Goal: Task Accomplishment & Management: Use online tool/utility

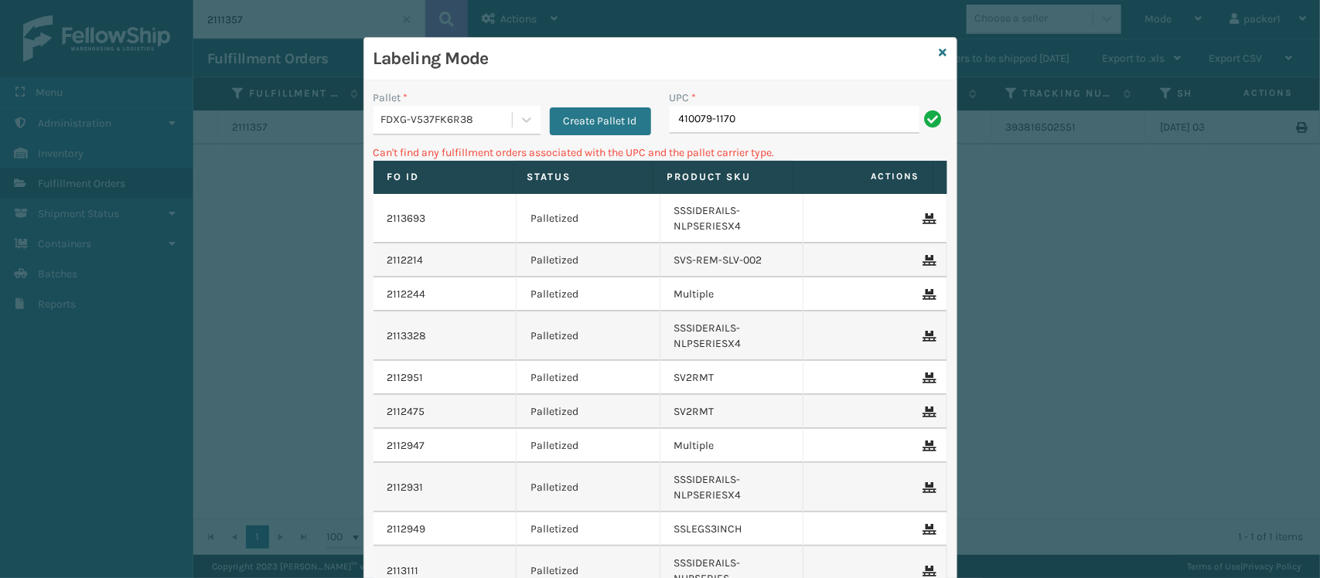
click at [421, 125] on div "FDXG-V537FK6R38" at bounding box center [447, 120] width 132 height 16
click at [598, 107] on button "Create Pallet Id" at bounding box center [600, 121] width 101 height 28
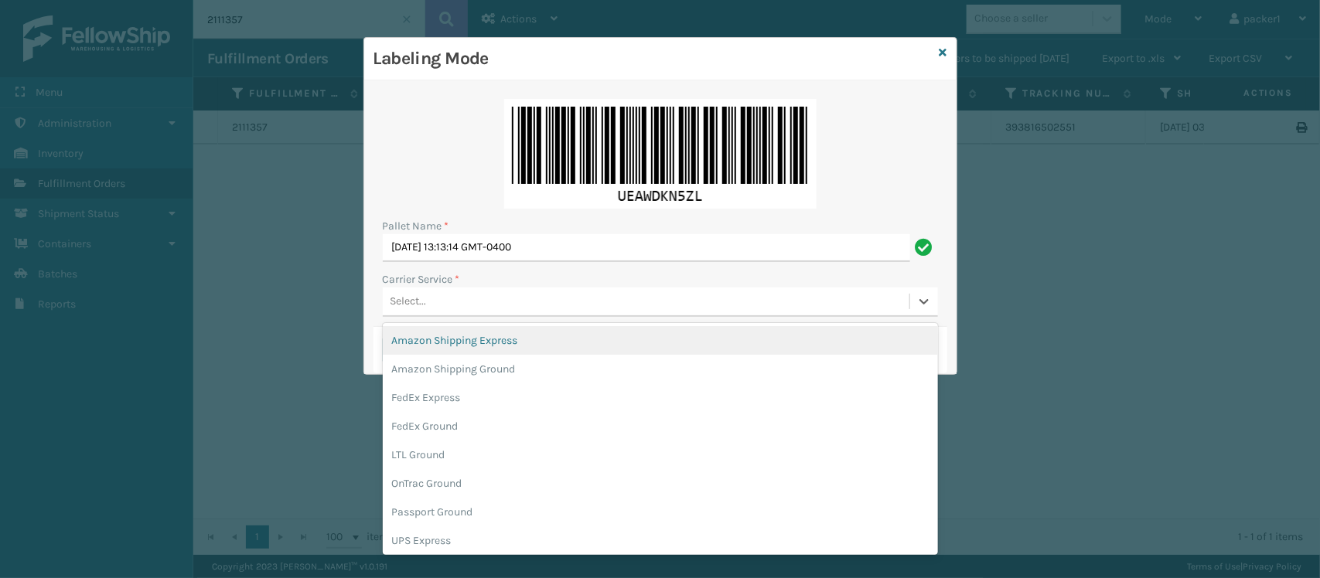
click at [469, 309] on div "Select..." at bounding box center [646, 302] width 526 height 26
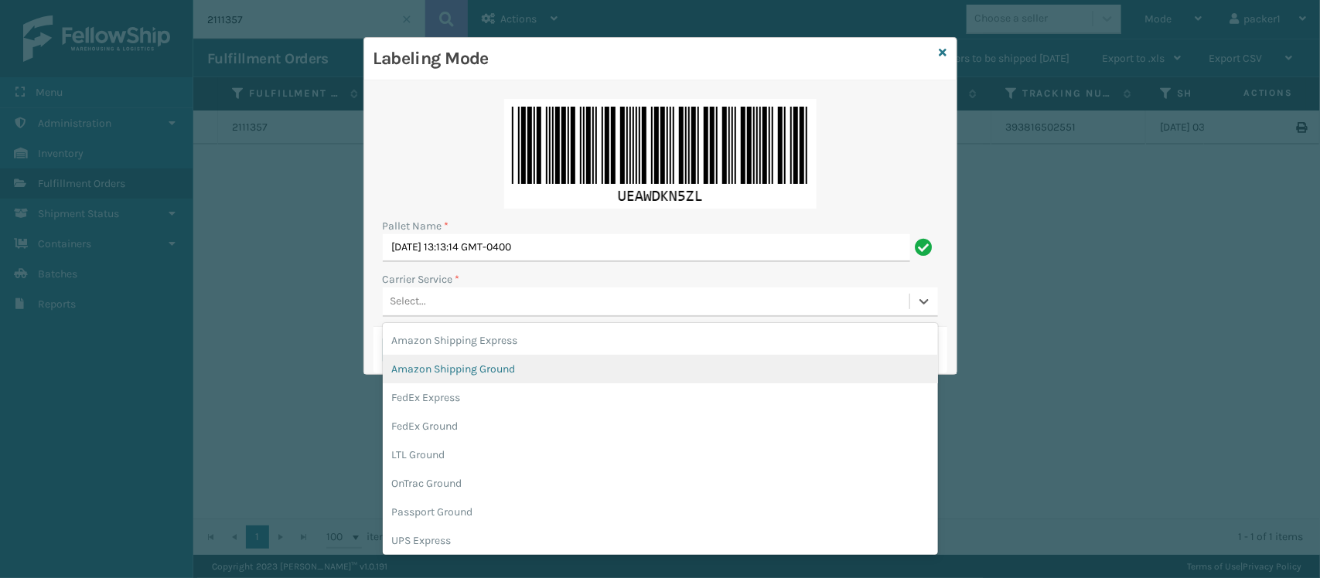
scroll to position [87, 0]
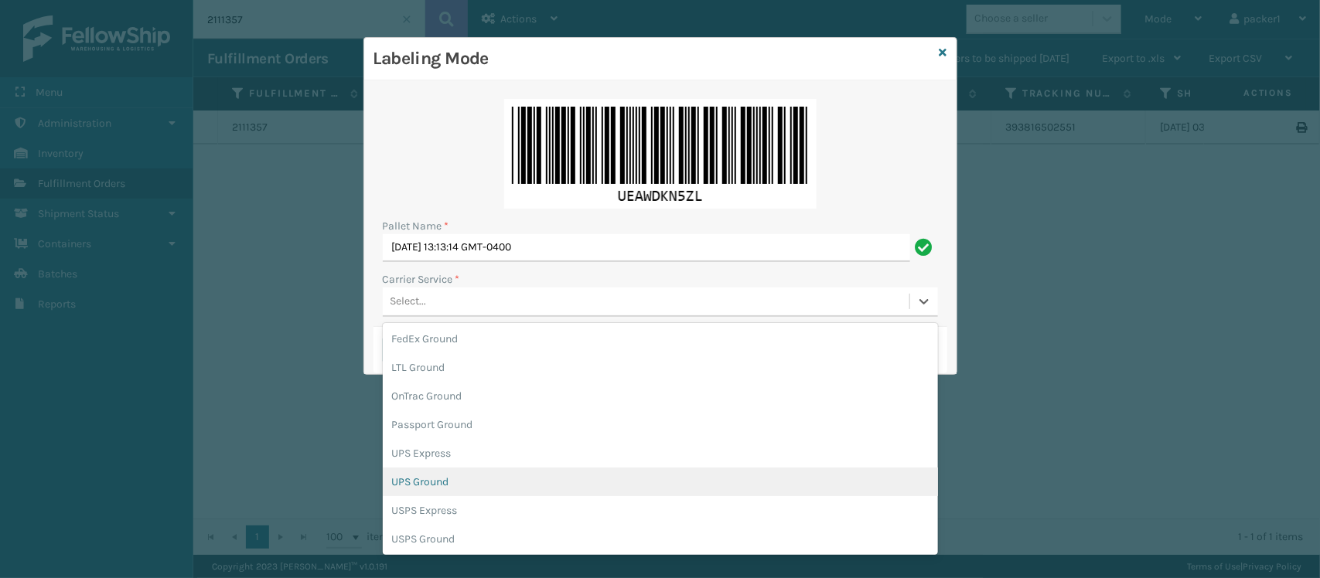
click at [435, 476] on div "UPS Ground" at bounding box center [660, 482] width 555 height 29
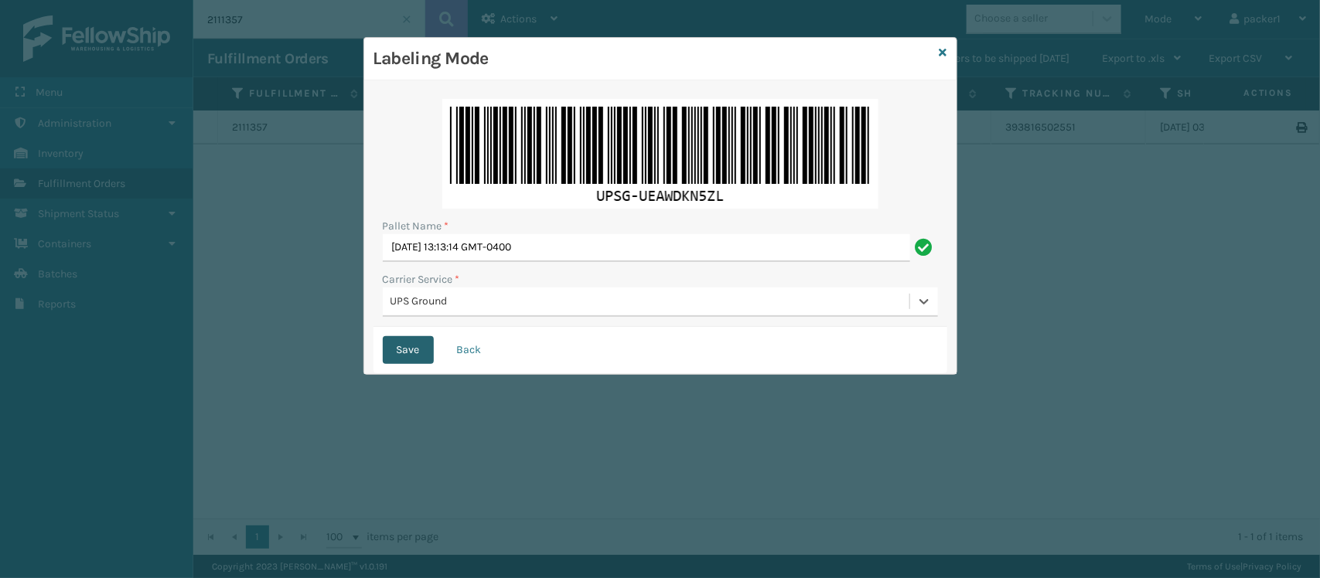
click at [404, 348] on button "Save" at bounding box center [408, 350] width 51 height 28
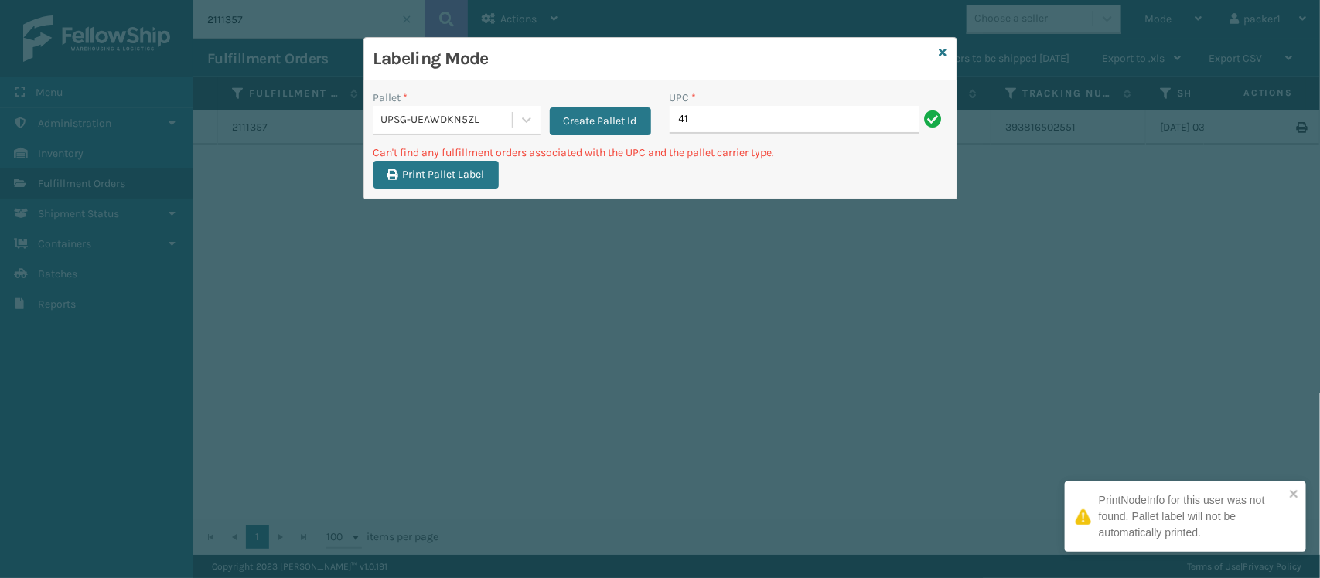
type input "4"
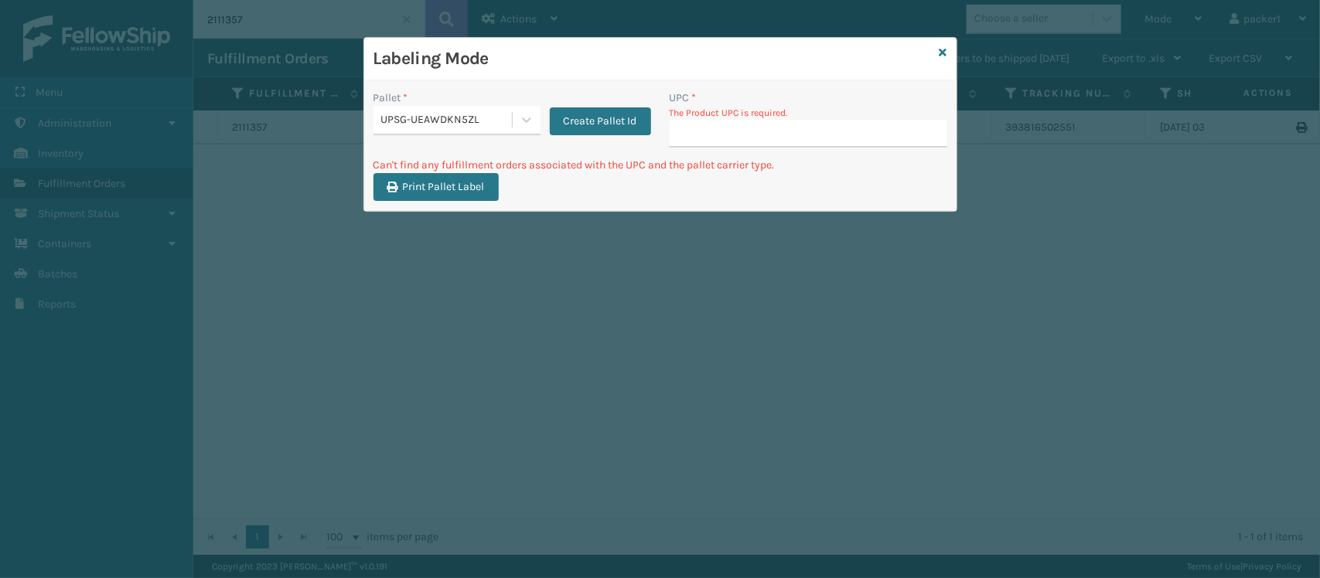
click at [384, 114] on div "UPSG-UEAWDKN5ZL" at bounding box center [447, 120] width 132 height 16
click at [422, 161] on div "FDXG-V537FK6R38" at bounding box center [456, 159] width 167 height 29
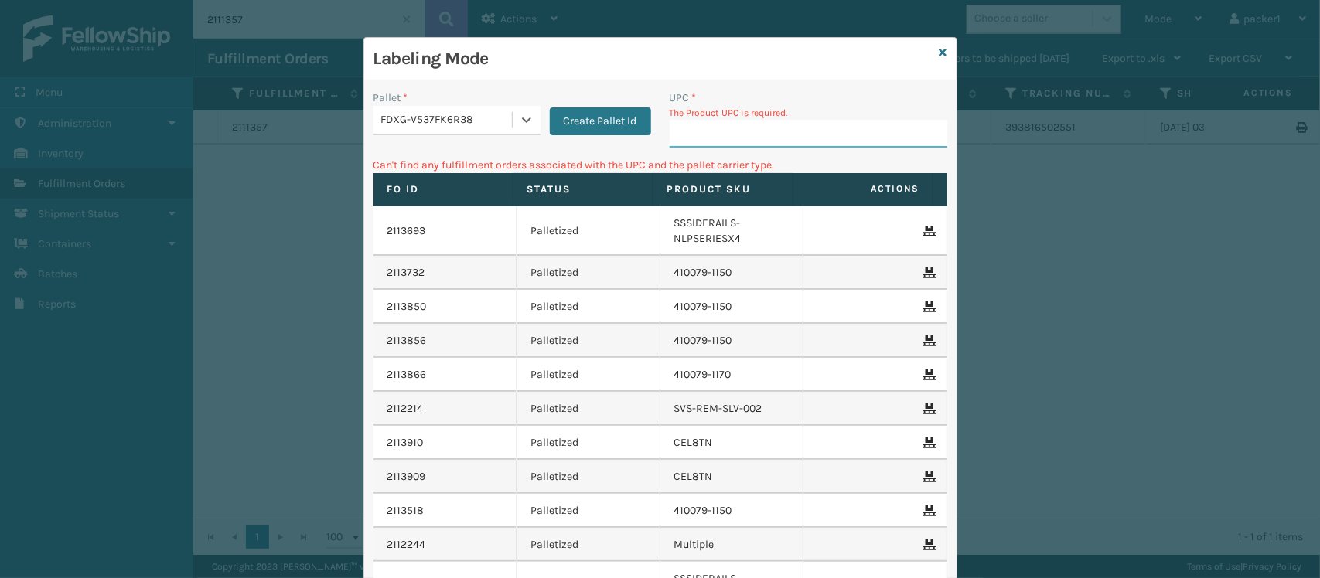
click at [837, 144] on input "UPC *" at bounding box center [808, 134] width 278 height 28
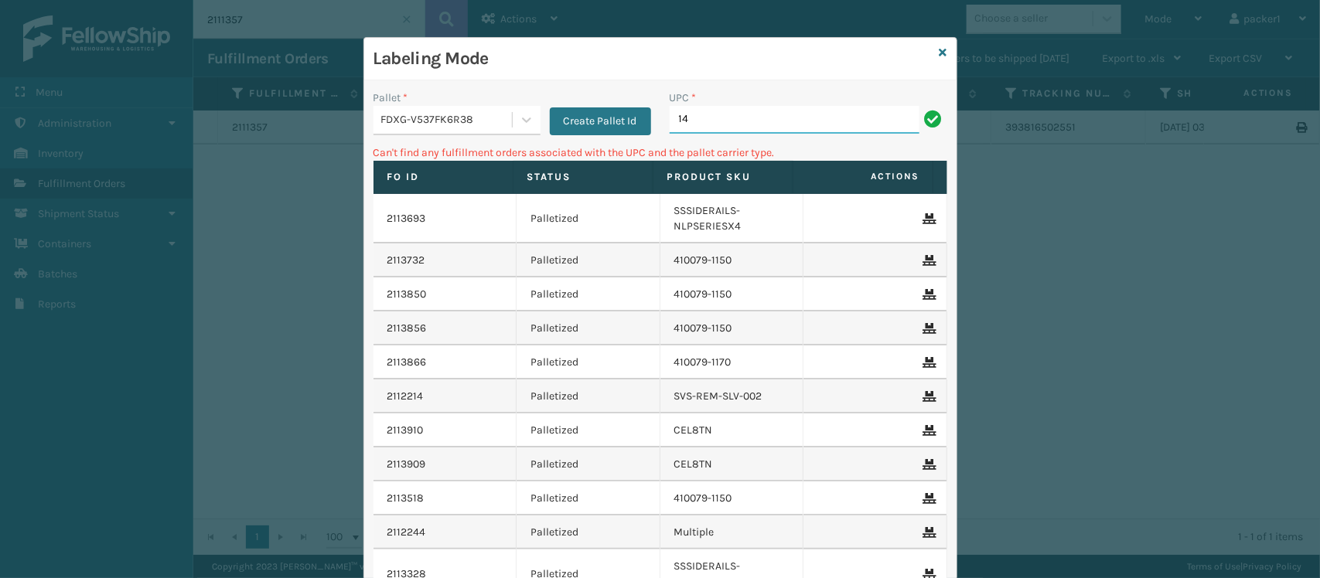
type input "1"
type input "410079-1170"
type input "4"
drag, startPoint x: 782, startPoint y: 121, endPoint x: 582, endPoint y: 145, distance: 200.8
click at [582, 145] on div "Pallet * FDXG-V537FK6R38 Create Pallet Id UPC * 9622080430009857106100884869363…" at bounding box center [660, 387] width 592 height 615
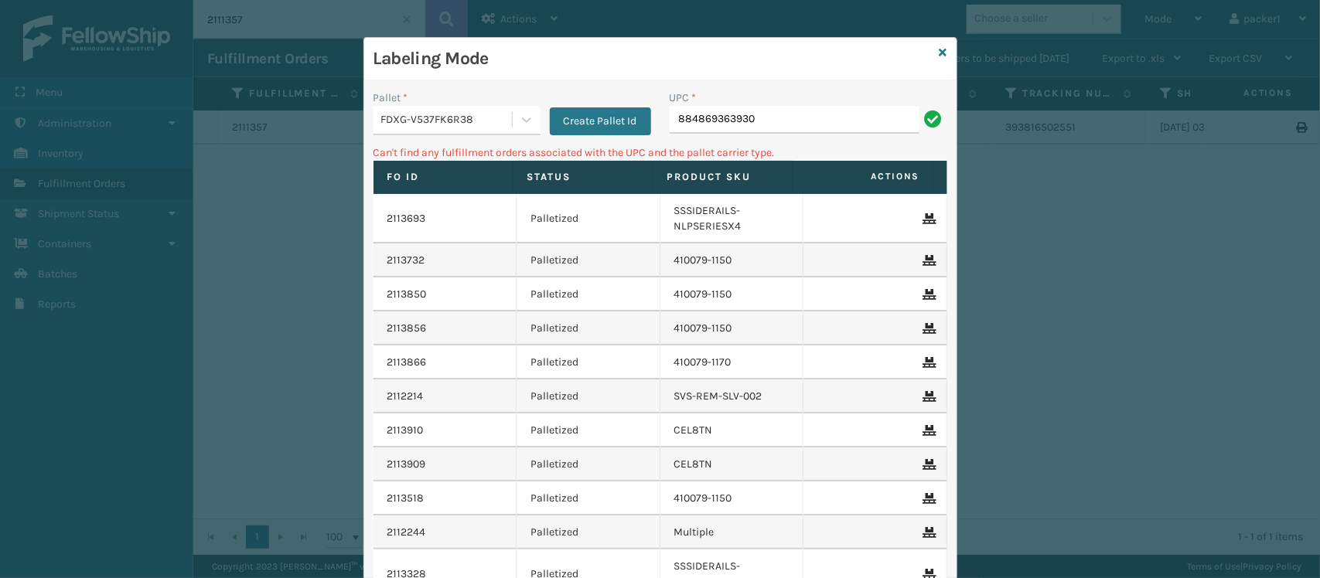
drag, startPoint x: 818, startPoint y: 112, endPoint x: 626, endPoint y: 104, distance: 191.9
click at [626, 104] on div "Pallet * FDXG-V537FK6R38 Create Pallet Id UPC * 884869363930" at bounding box center [660, 117] width 592 height 55
type input "884869363930"
click at [939, 49] on icon at bounding box center [943, 52] width 8 height 11
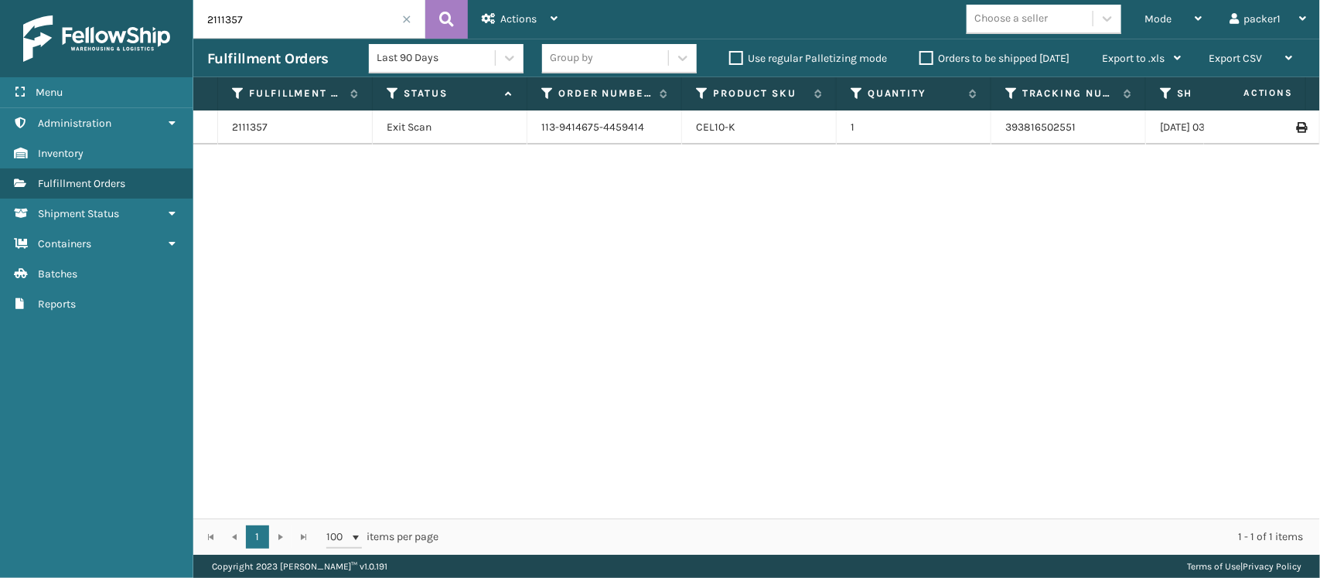
drag, startPoint x: 267, startPoint y: 18, endPoint x: 141, endPoint y: 33, distance: 127.7
click at [141, 0] on div "Menu Administration Inventory Fulfillment Orders Shipment Status Containers Bat…" at bounding box center [660, 0] width 1320 height 0
paste input "884869363930"
type input "884869363930"
click at [400, 12] on input "884869363930" at bounding box center [309, 19] width 232 height 39
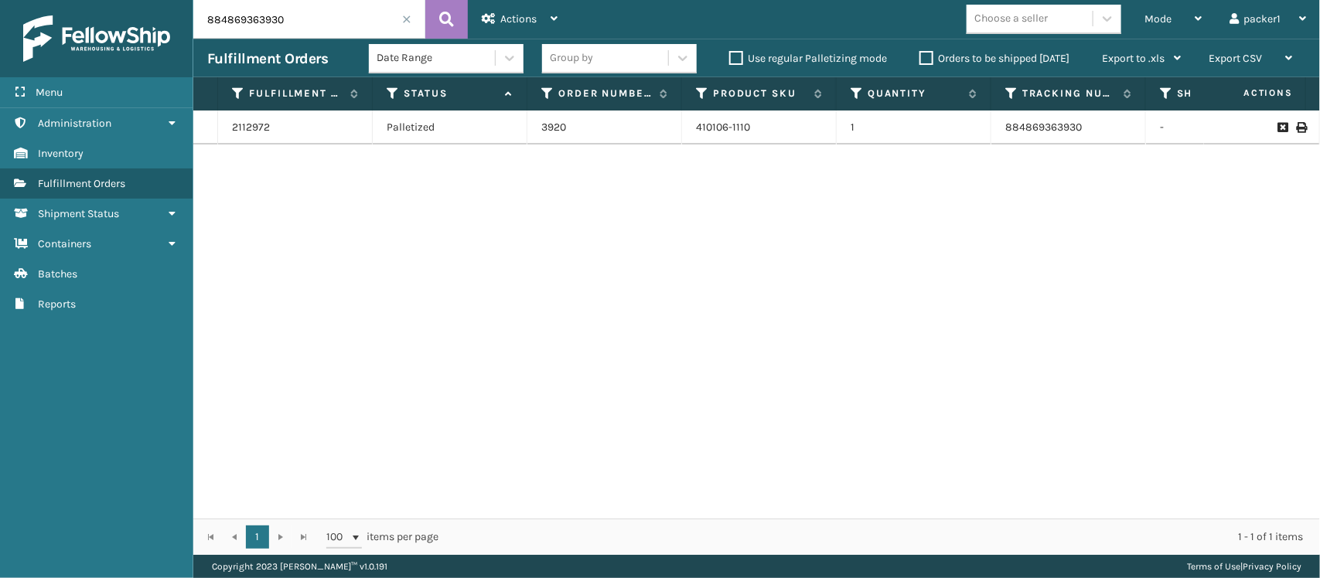
click at [404, 18] on span at bounding box center [406, 19] width 9 height 9
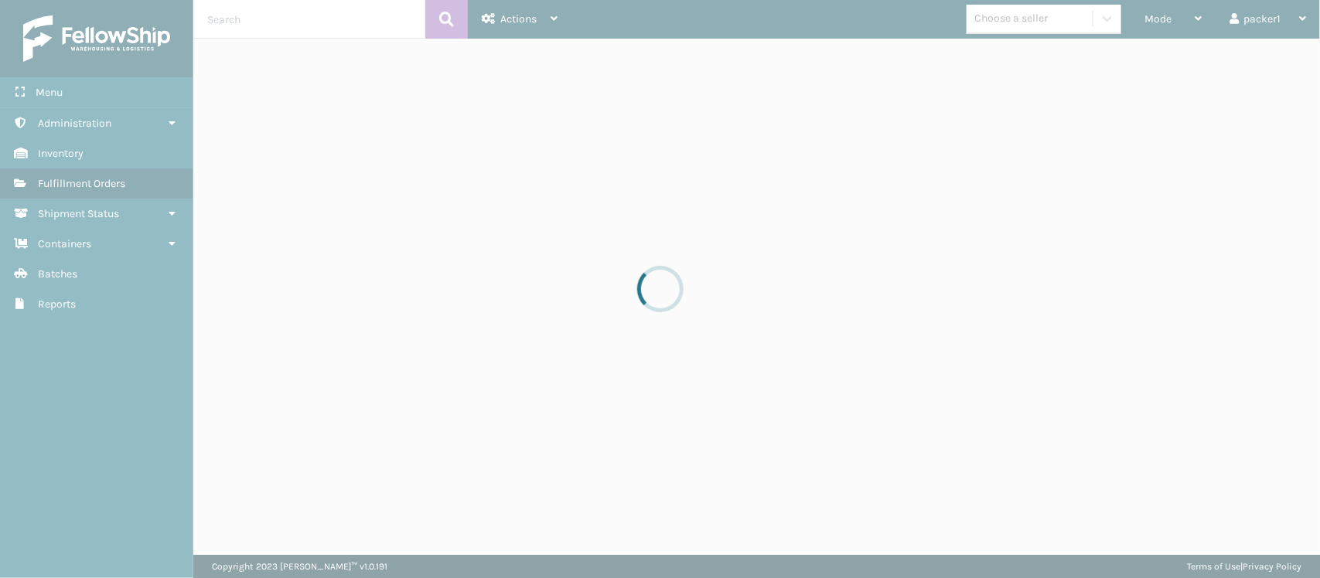
click at [1202, 12] on div at bounding box center [660, 289] width 1320 height 578
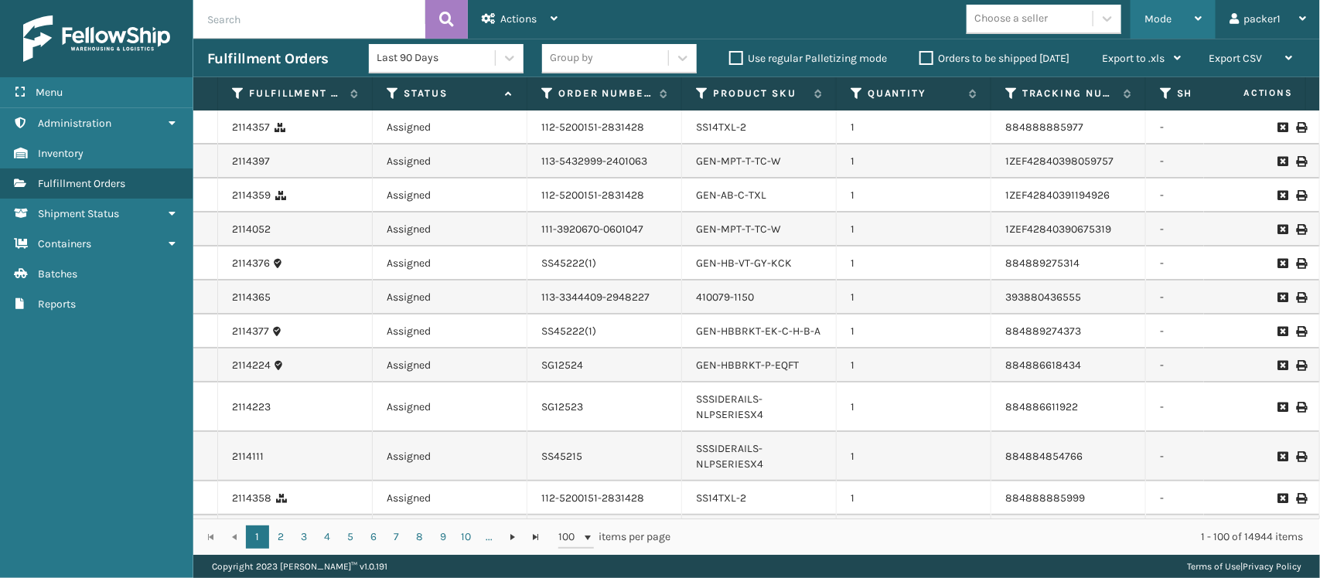
click at [1203, 17] on div "Mode Regular Mode Picking Mode Labeling Mode Exit Scan Mode" at bounding box center [1172, 19] width 85 height 39
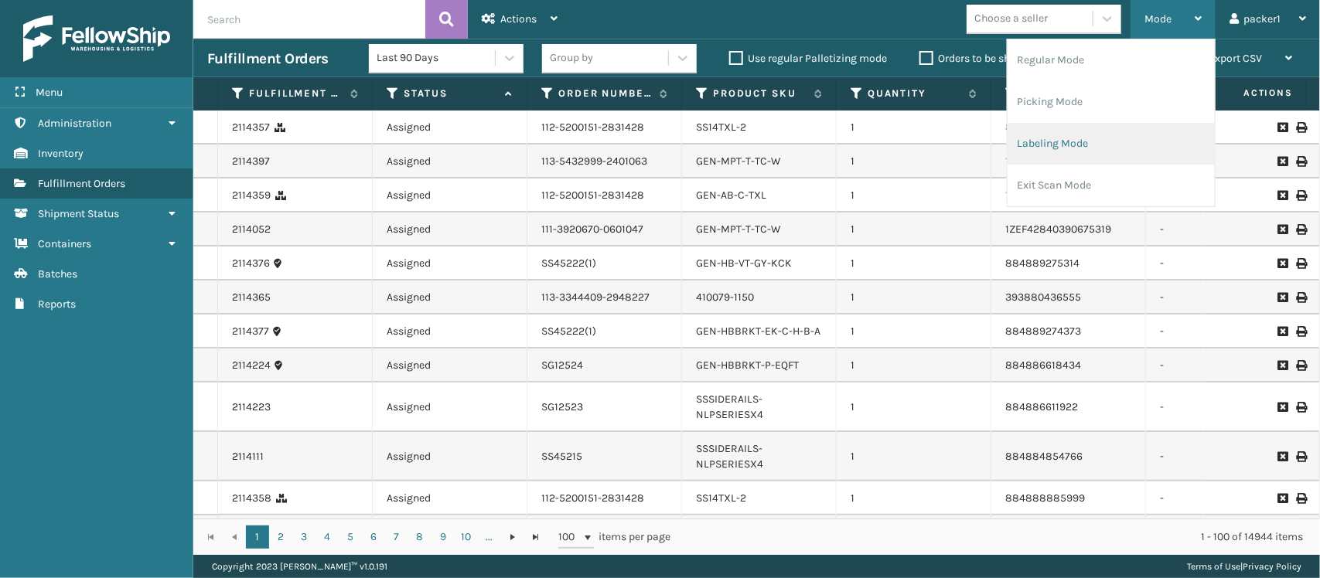
click at [1073, 148] on li "Labeling Mode" at bounding box center [1110, 144] width 207 height 42
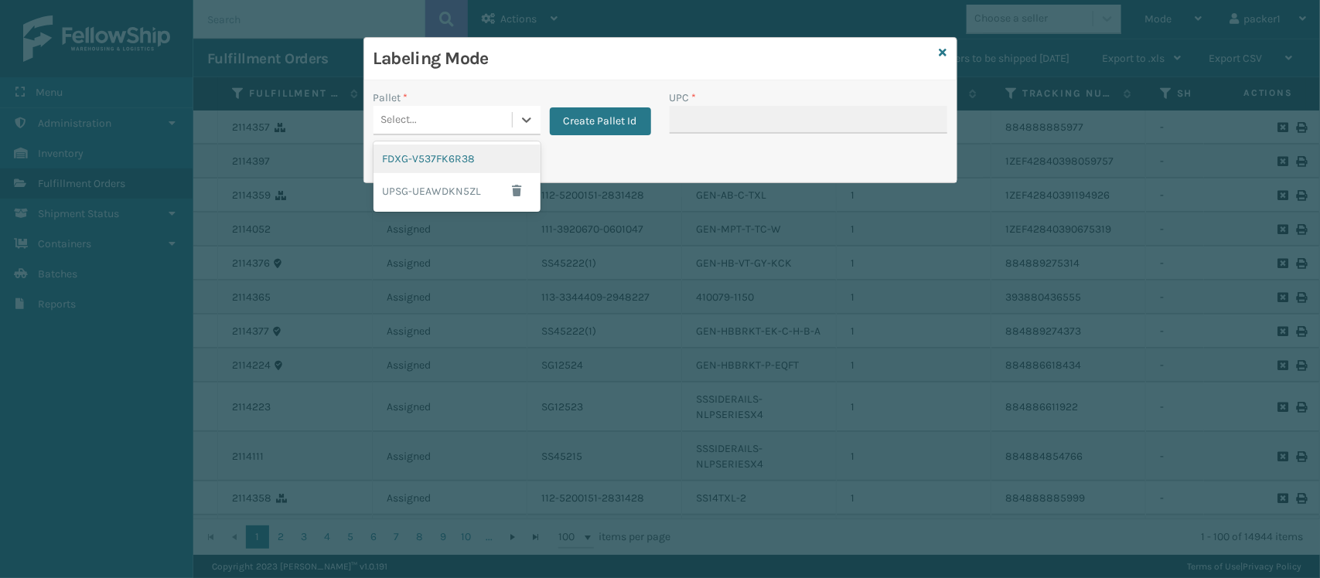
click at [464, 129] on div "Select..." at bounding box center [442, 120] width 138 height 26
click at [444, 170] on div "FDXG-V537FK6R38" at bounding box center [456, 159] width 167 height 29
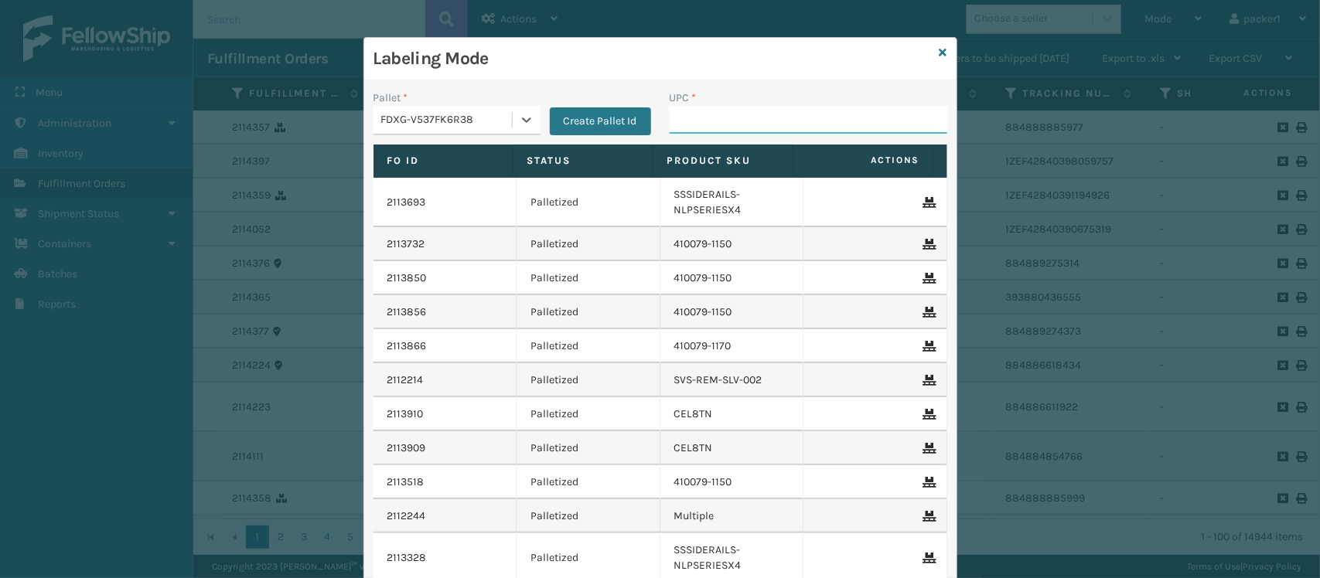
click at [851, 114] on input "UPC *" at bounding box center [808, 120] width 278 height 28
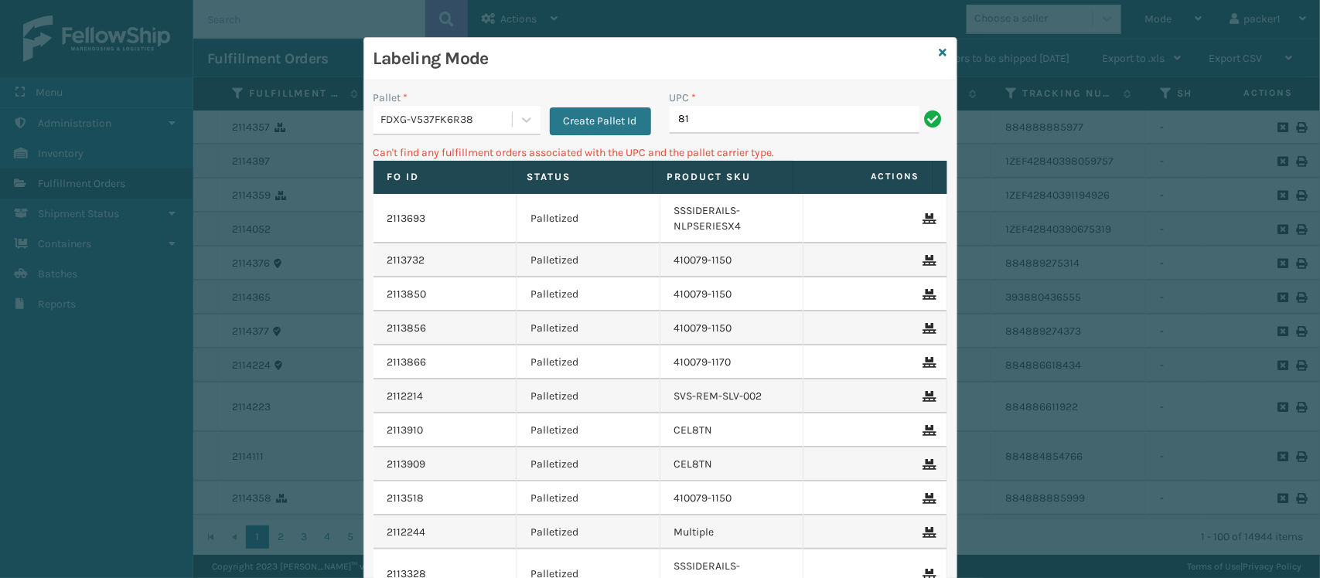
type input "8"
type input "G"
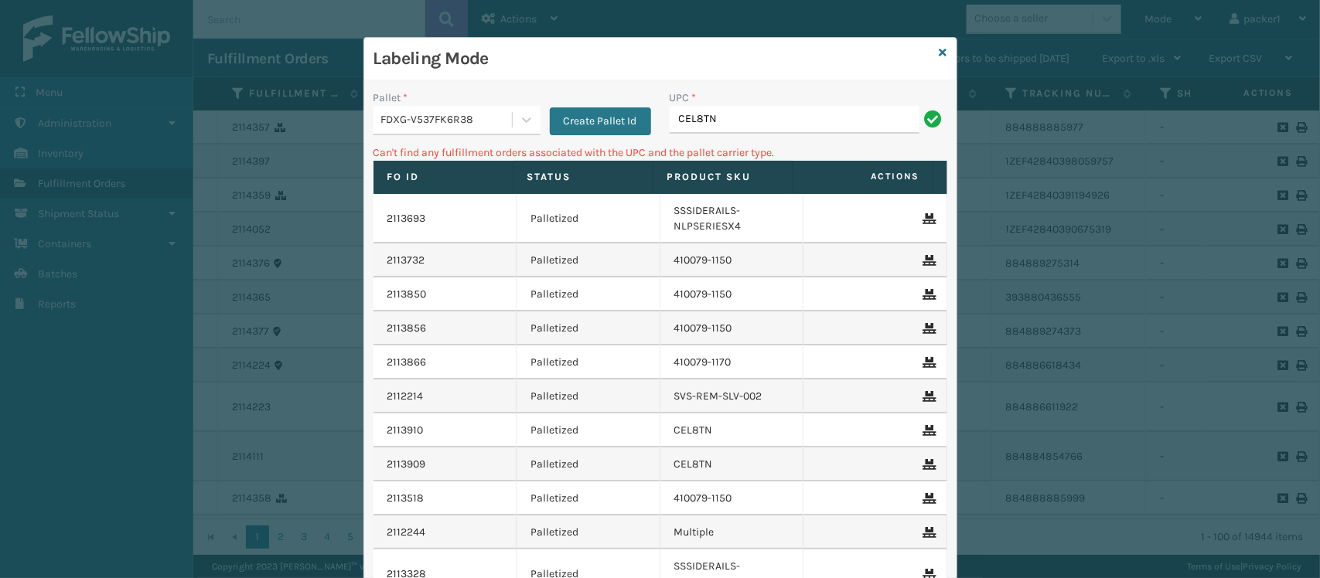
type input "CEL8TN"
type input "C"
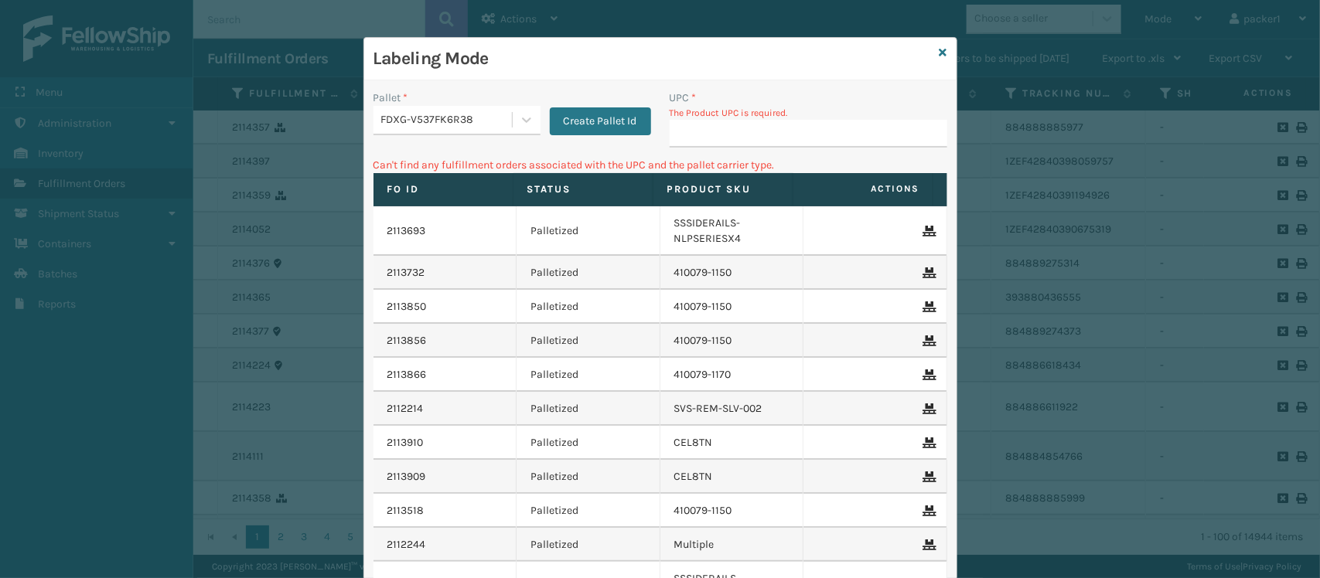
click at [489, 128] on div "FDXG-V537FK6R38" at bounding box center [447, 120] width 132 height 16
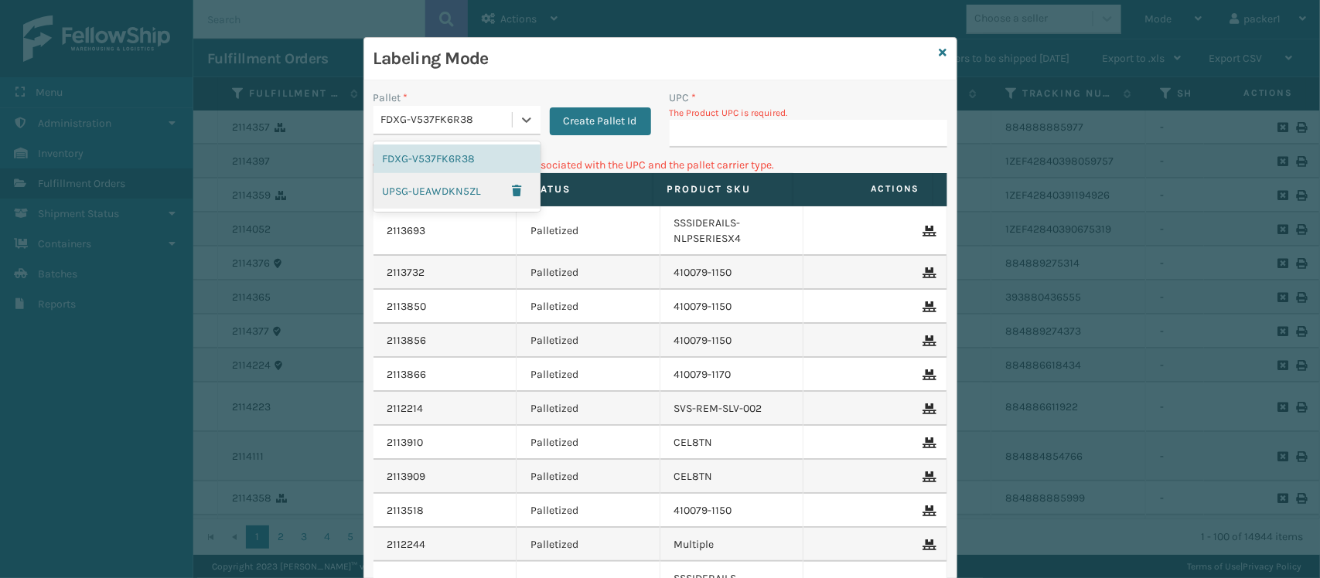
click at [419, 190] on div "UPSG-UEAWDKN5ZL" at bounding box center [456, 191] width 167 height 36
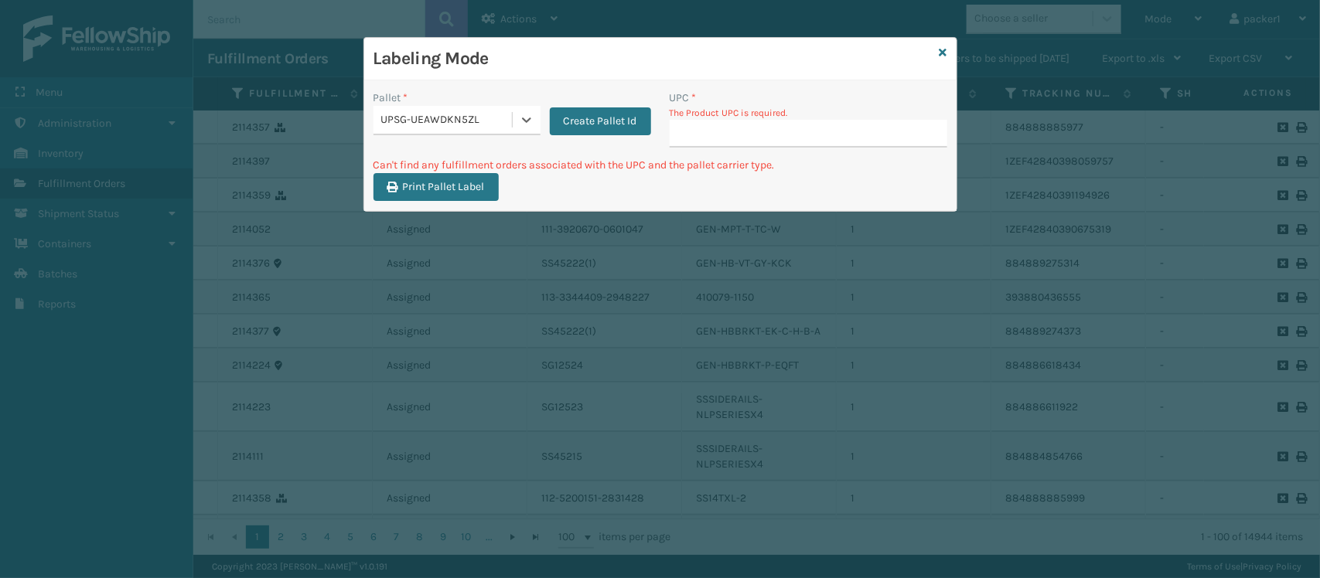
type input "810081962797"
click at [684, 137] on input "UPC *" at bounding box center [808, 134] width 278 height 28
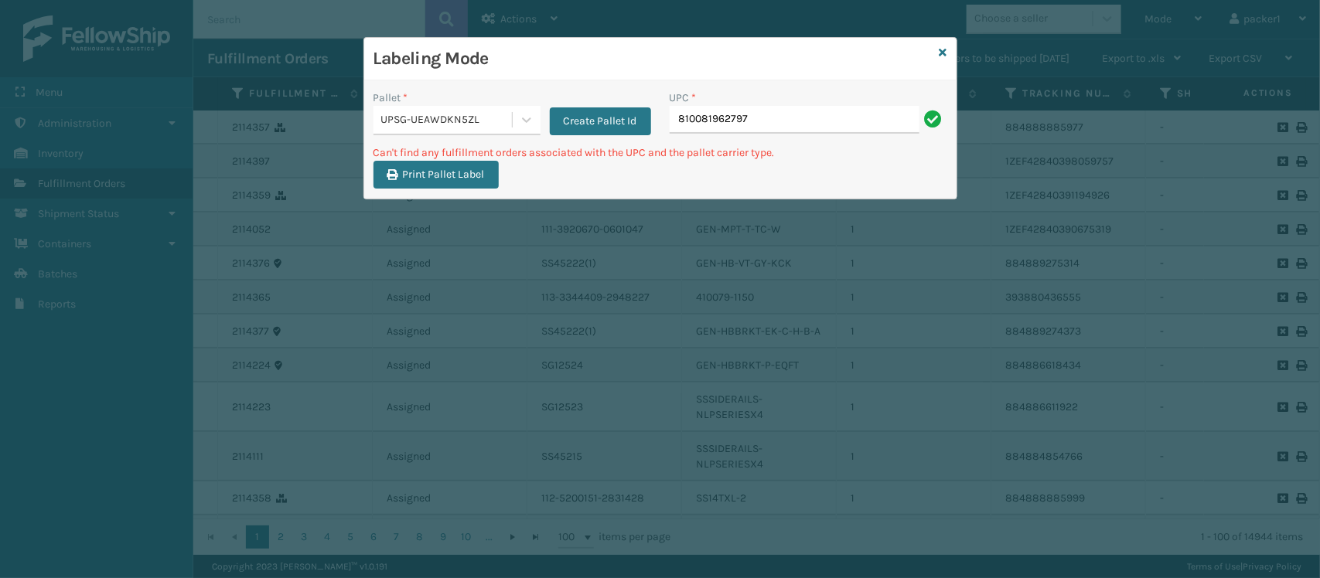
click at [485, 125] on div "UPSG-UEAWDKN5ZL" at bounding box center [447, 120] width 132 height 16
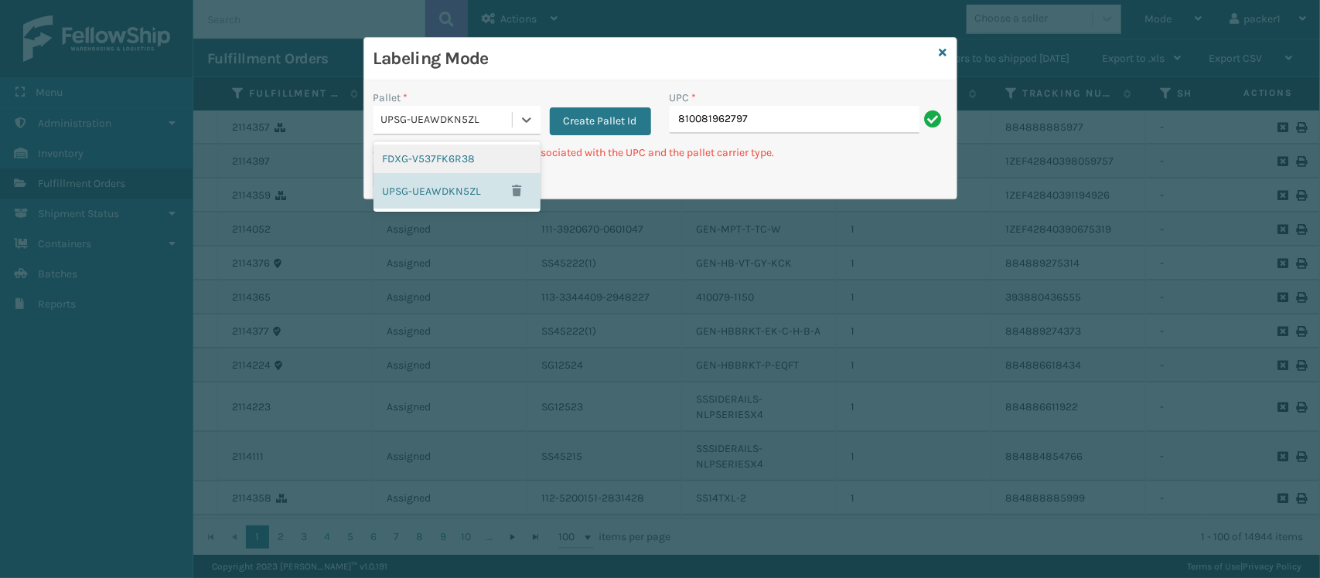
click at [458, 157] on div "FDXG-V537FK6R38" at bounding box center [456, 159] width 167 height 29
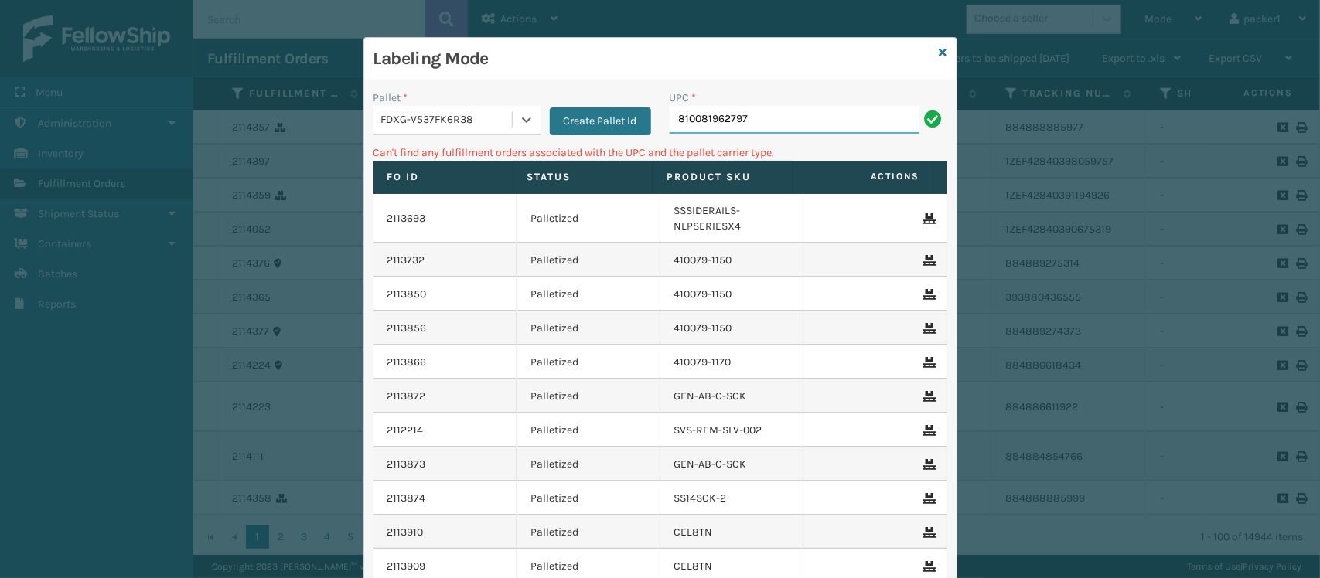
click at [748, 111] on input "810081962797" at bounding box center [794, 120] width 250 height 28
type input "8"
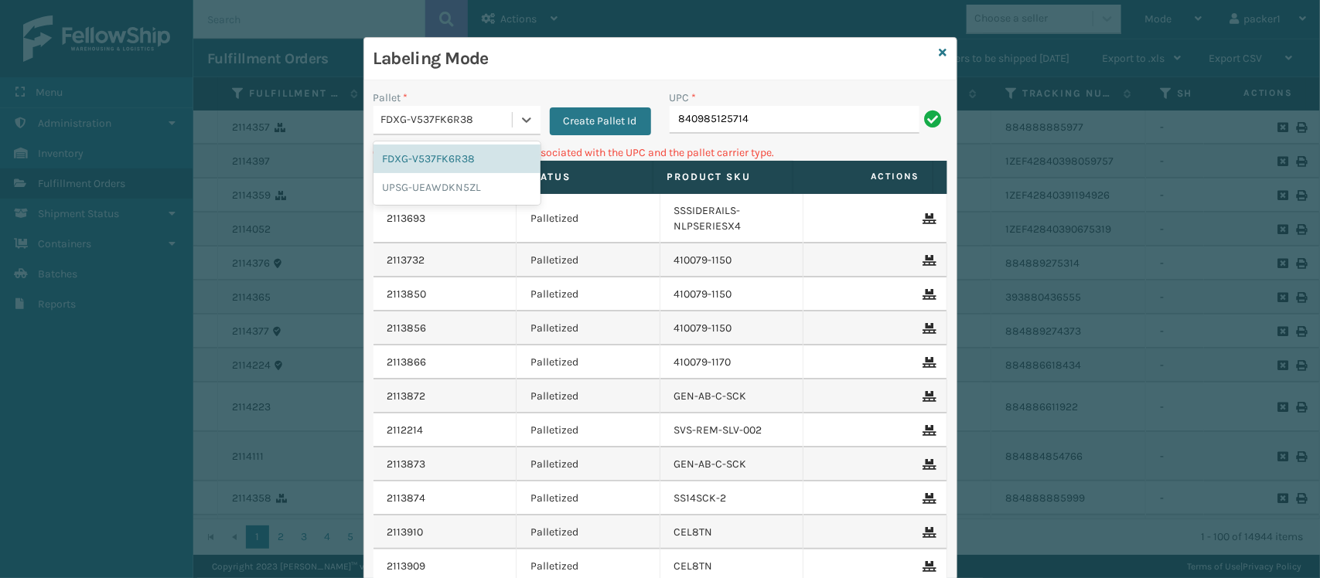
click at [390, 130] on div "FDXG-V537FK6R38" at bounding box center [442, 120] width 138 height 26
click at [407, 182] on div "UPSG-UEAWDKN5ZL" at bounding box center [456, 187] width 167 height 29
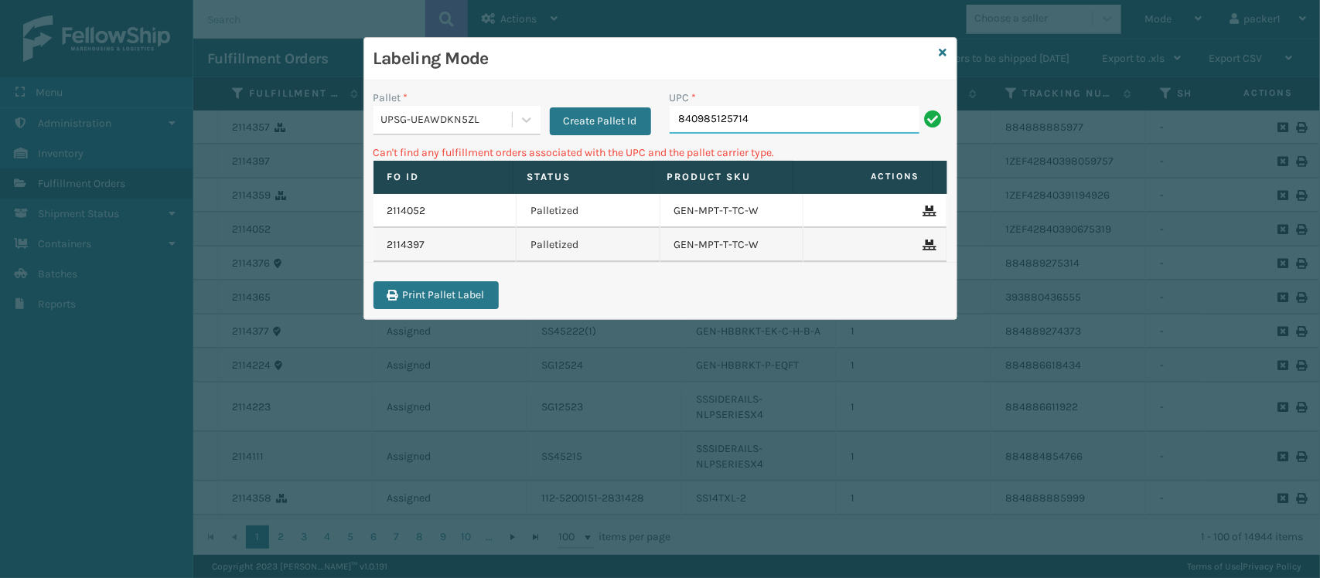
click at [779, 122] on input "840985125714" at bounding box center [794, 120] width 250 height 28
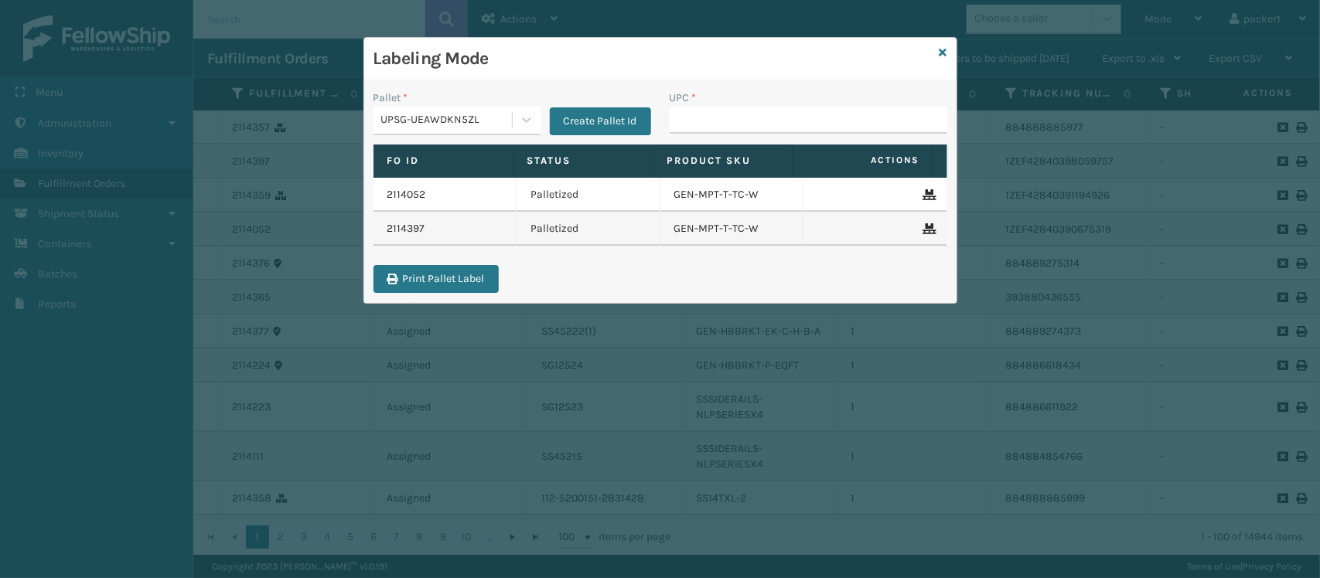
click at [473, 124] on div "UPSG-UEAWDKN5ZL" at bounding box center [447, 120] width 132 height 16
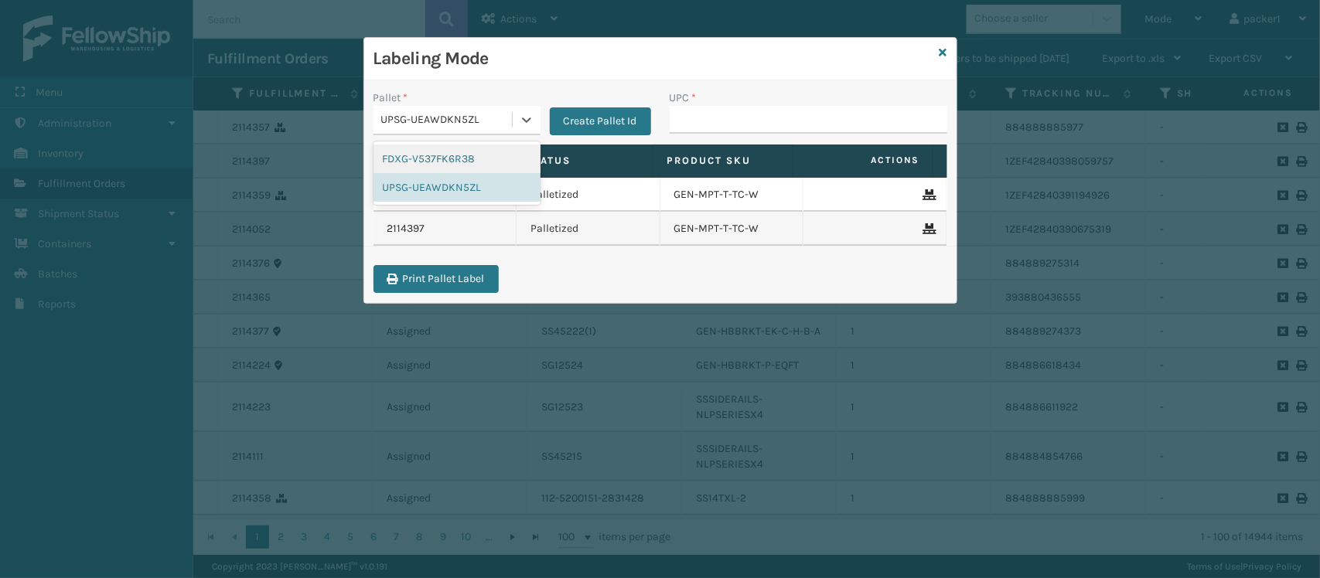
click at [461, 152] on div "FDXG-V537FK6R38" at bounding box center [456, 159] width 167 height 29
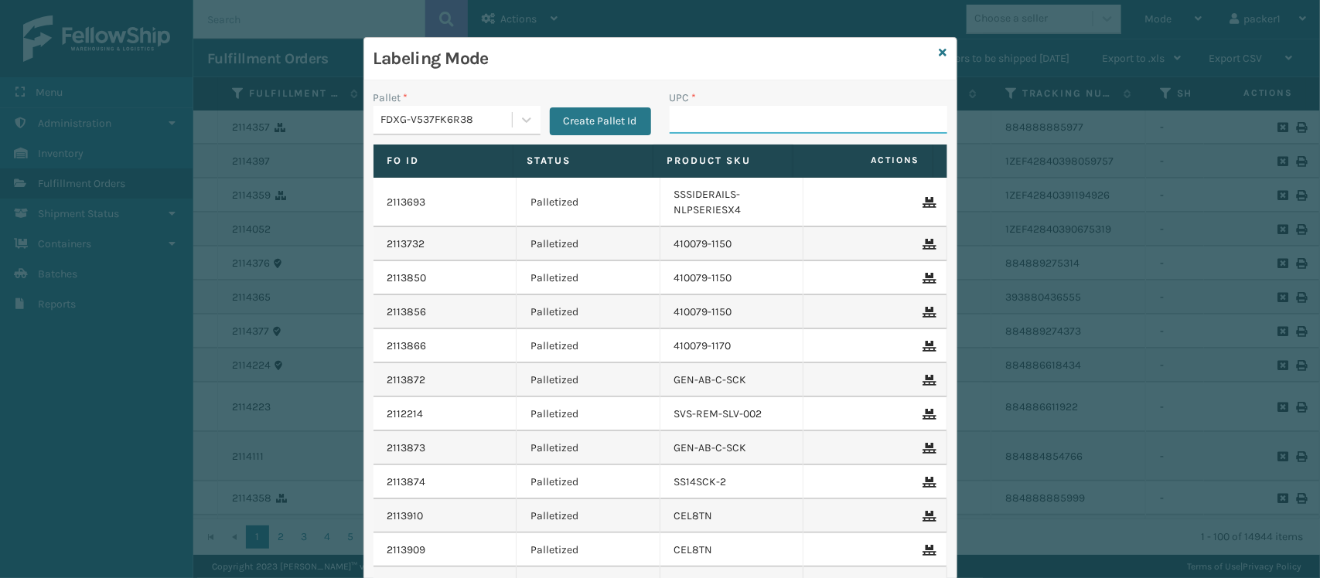
click at [673, 128] on input "UPC *" at bounding box center [808, 120] width 278 height 28
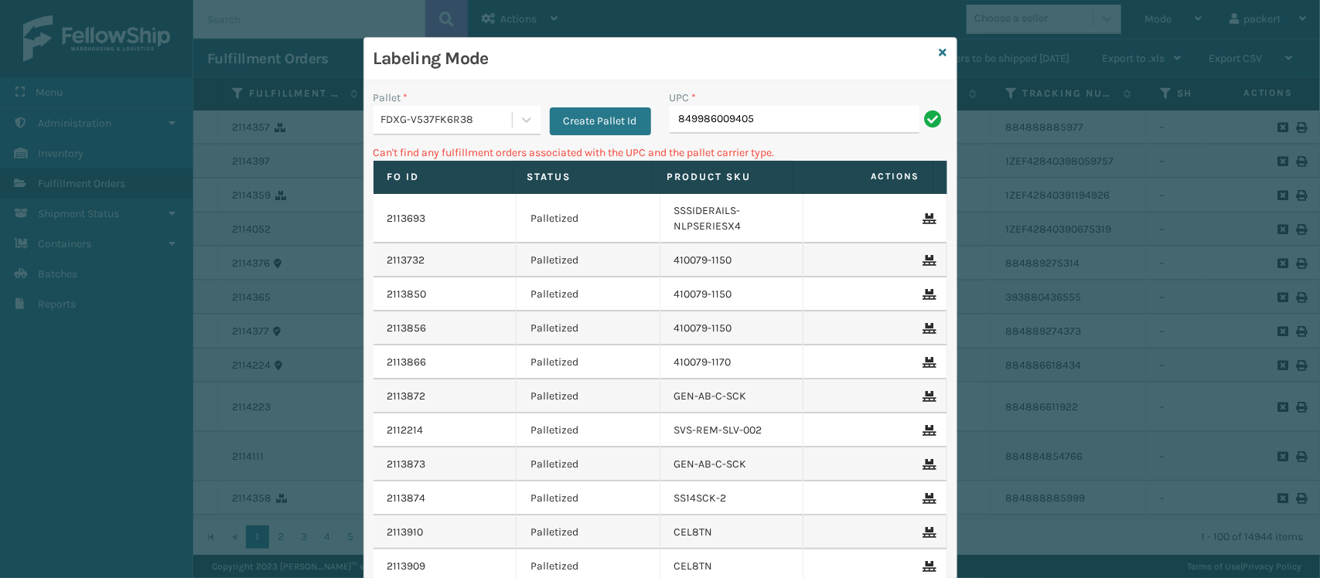
click at [414, 128] on div "FDXG-V537FK6R38" at bounding box center [447, 120] width 132 height 16
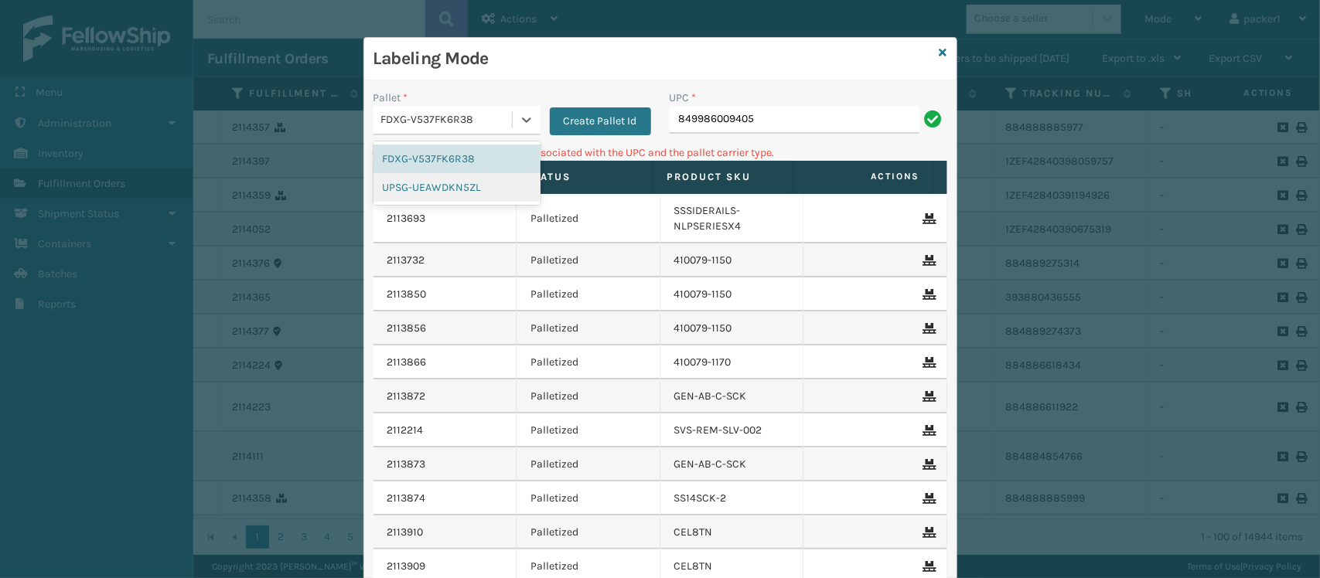
click at [402, 178] on div "UPSG-UEAWDKN5ZL" at bounding box center [456, 187] width 167 height 29
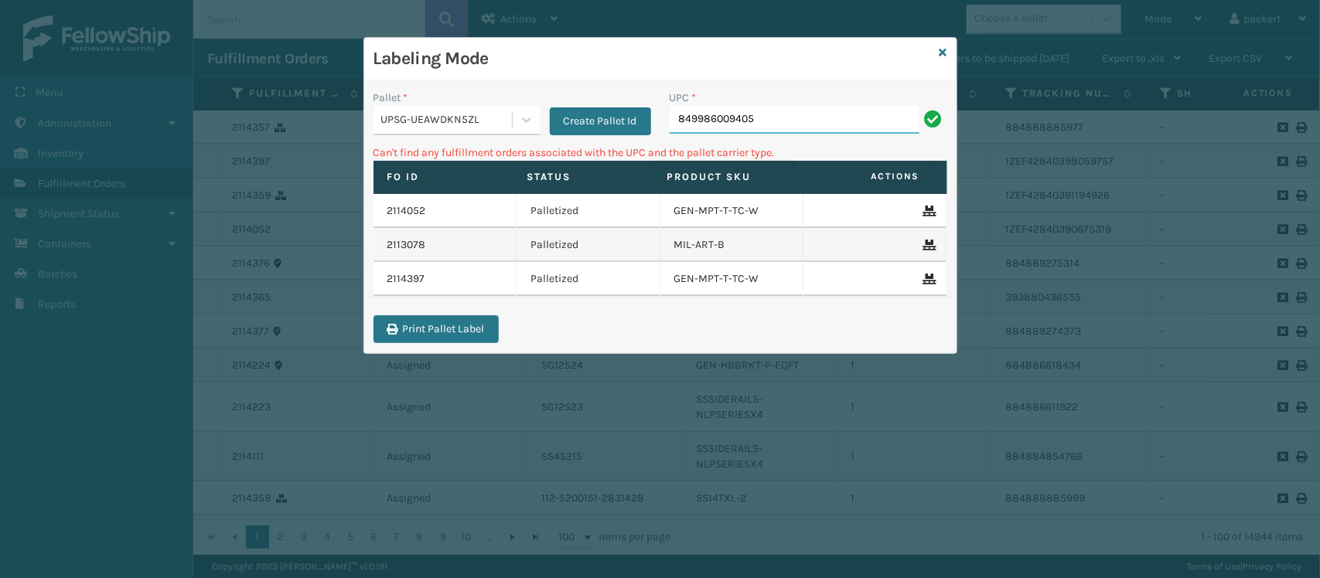
click at [797, 117] on input "849986009405" at bounding box center [794, 120] width 250 height 28
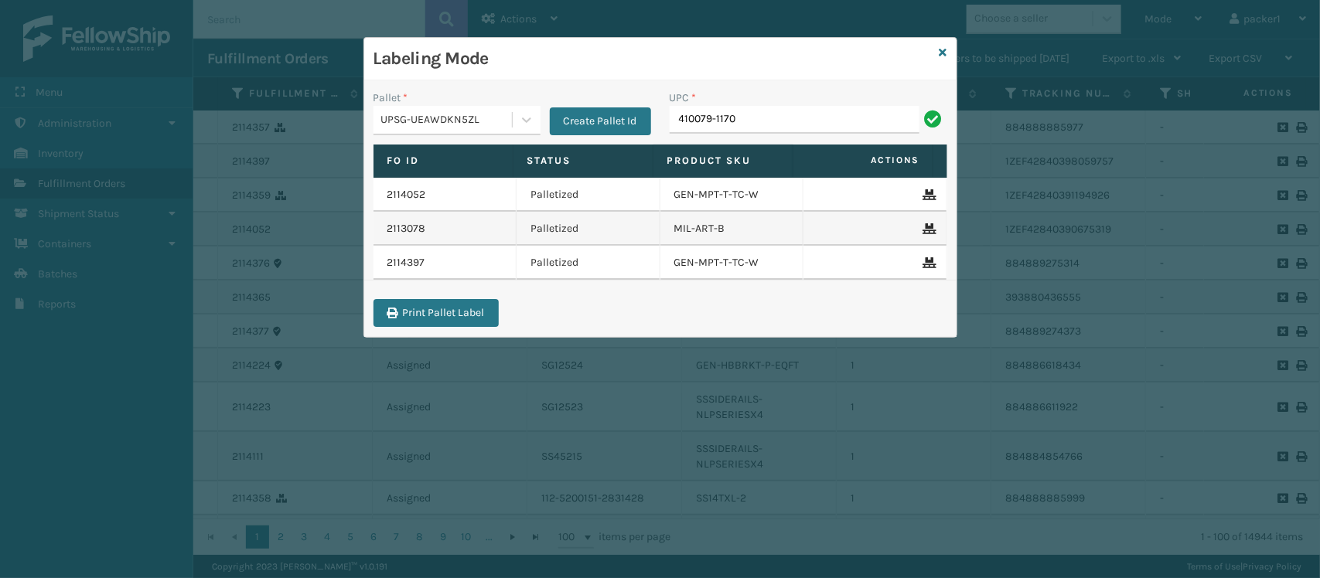
type input "410079-1170"
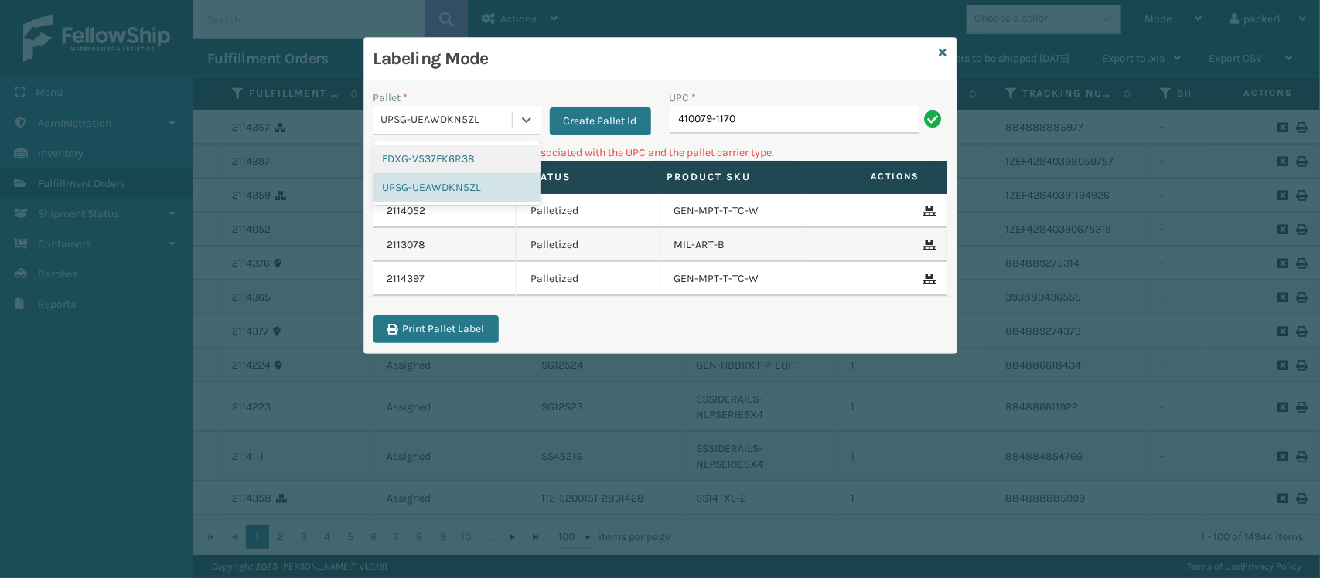
click at [496, 121] on div "UPSG-UEAWDKN5ZL" at bounding box center [447, 120] width 132 height 16
click at [434, 156] on div "FDXG-V537FK6R38" at bounding box center [456, 159] width 167 height 29
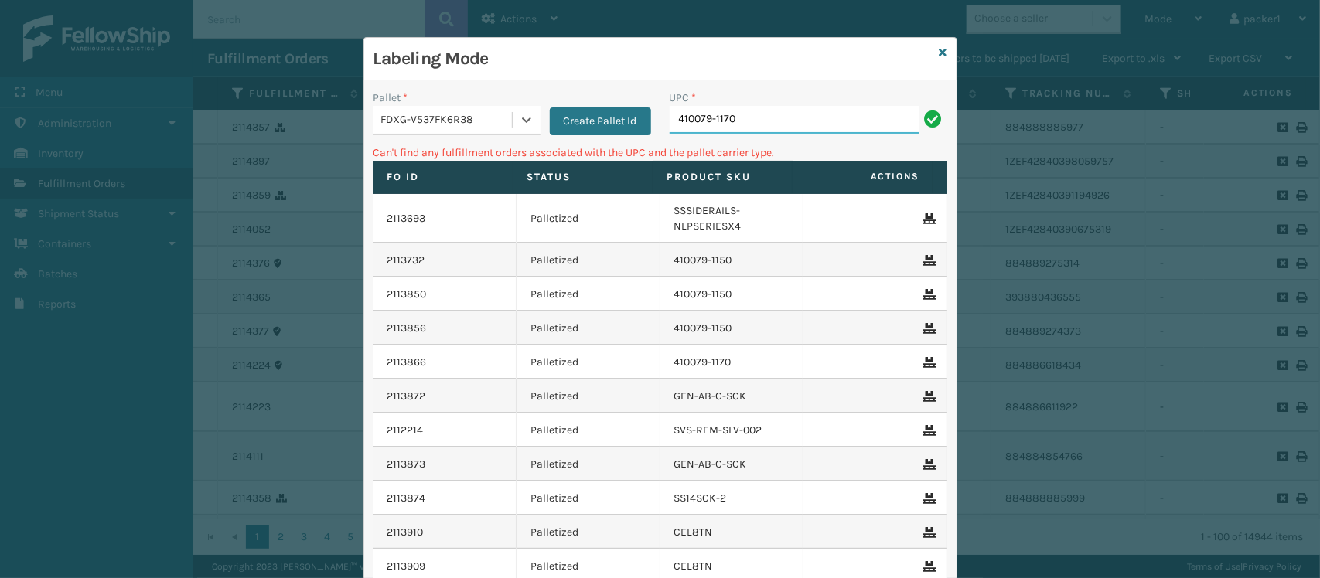
click at [747, 121] on input "410079-1170" at bounding box center [794, 120] width 250 height 28
type input "410079-1160"
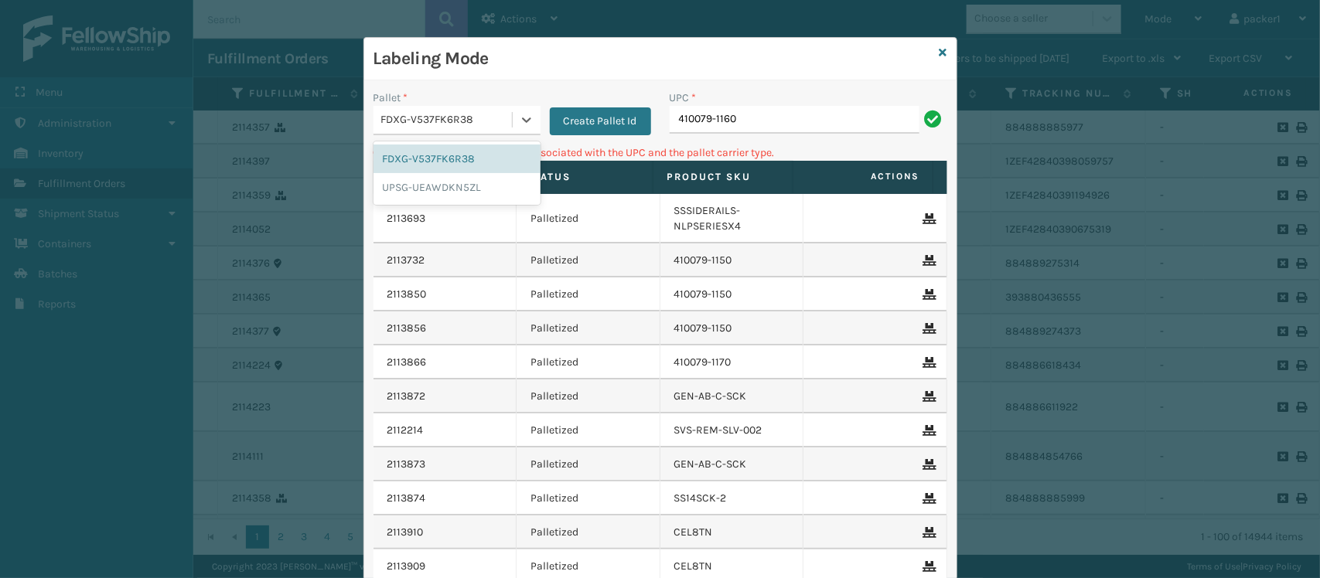
click at [373, 131] on div "FDXG-V537FK6R38" at bounding box center [442, 120] width 138 height 26
click at [447, 183] on div "UPSG-UEAWDKN5ZL" at bounding box center [456, 187] width 167 height 29
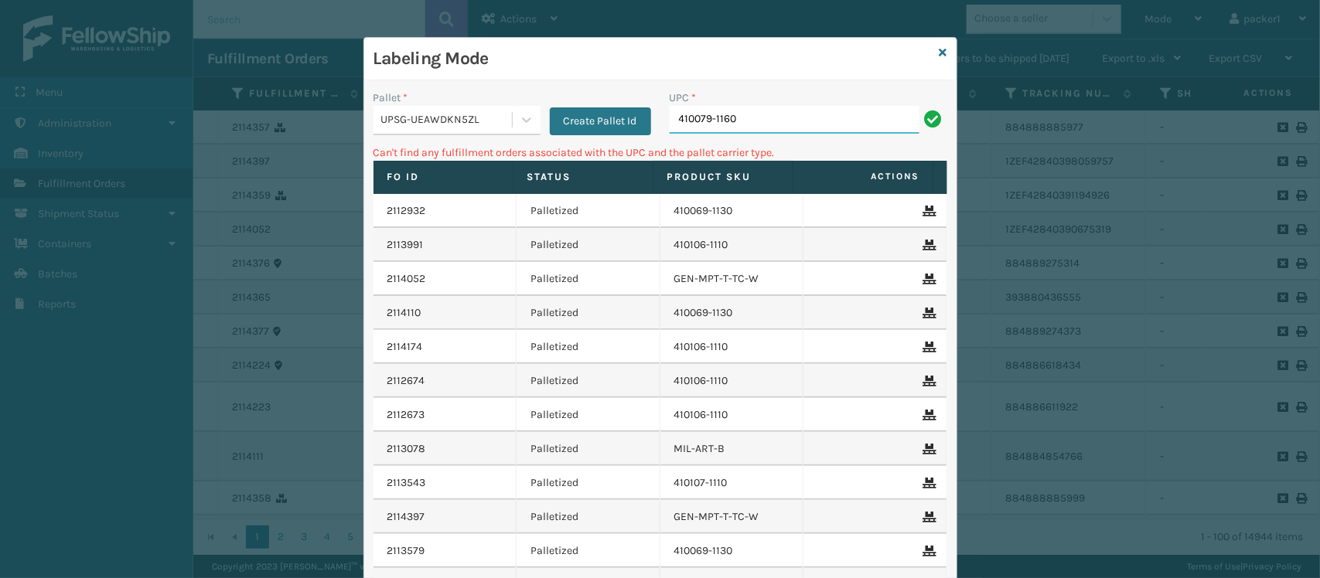
click at [754, 132] on input "410079-1160" at bounding box center [794, 120] width 250 height 28
type input "4"
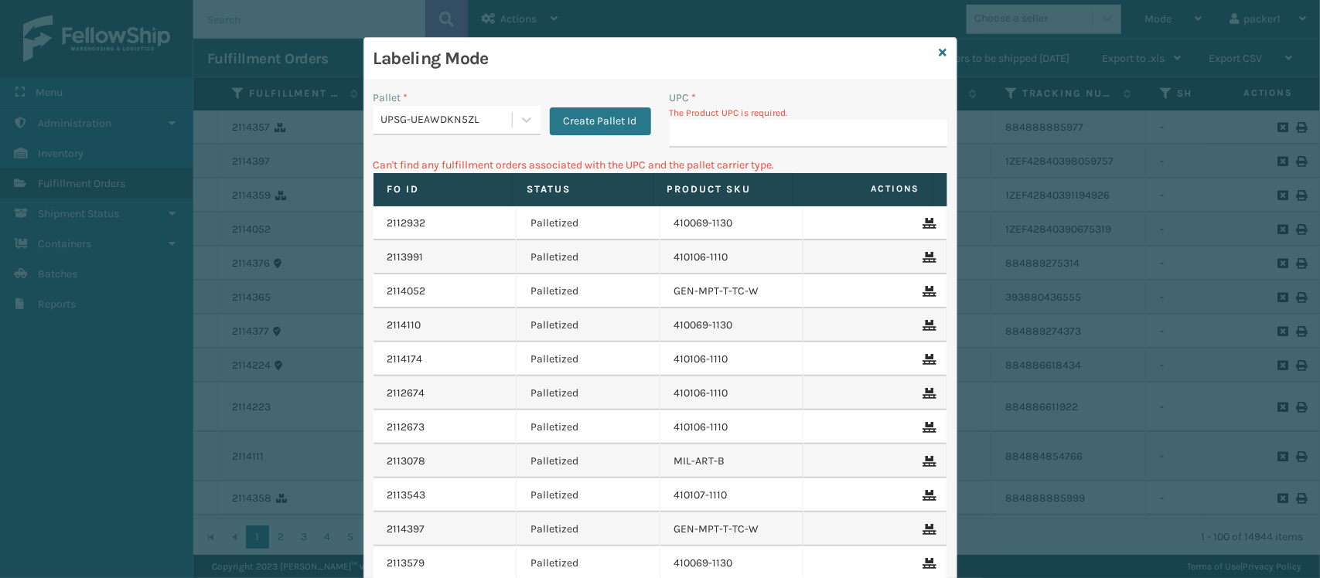
click at [754, 132] on input "UPC *" at bounding box center [808, 134] width 278 height 28
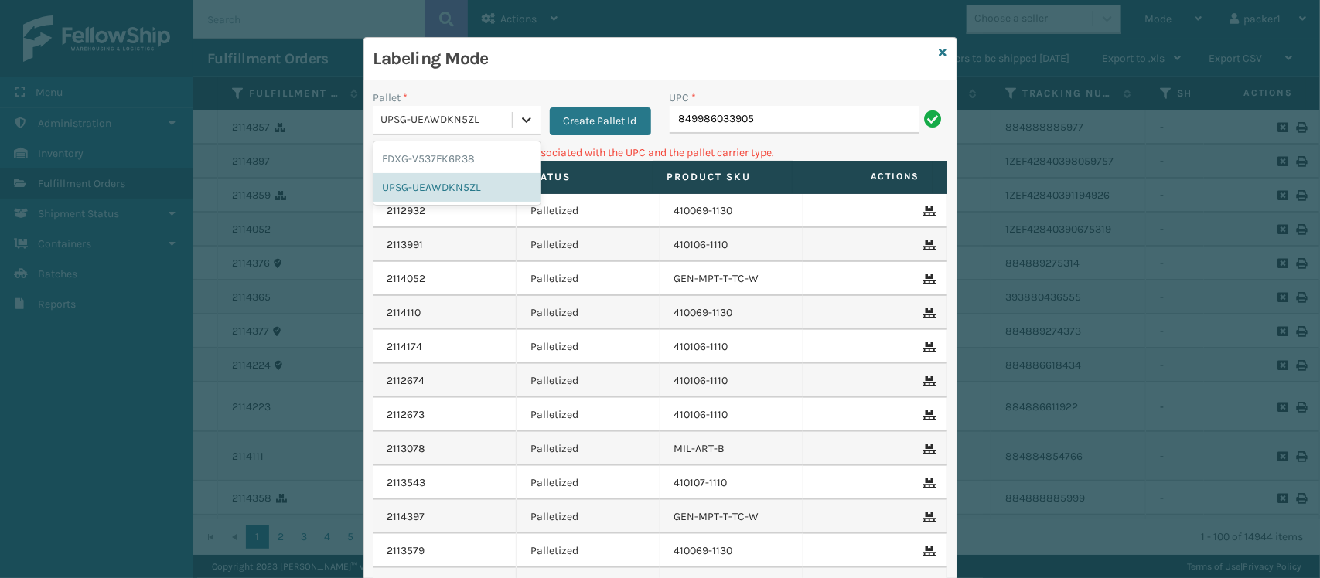
click at [518, 128] on div at bounding box center [527, 120] width 28 height 28
click at [423, 157] on div "FDXG-V537FK6R38" at bounding box center [456, 159] width 167 height 29
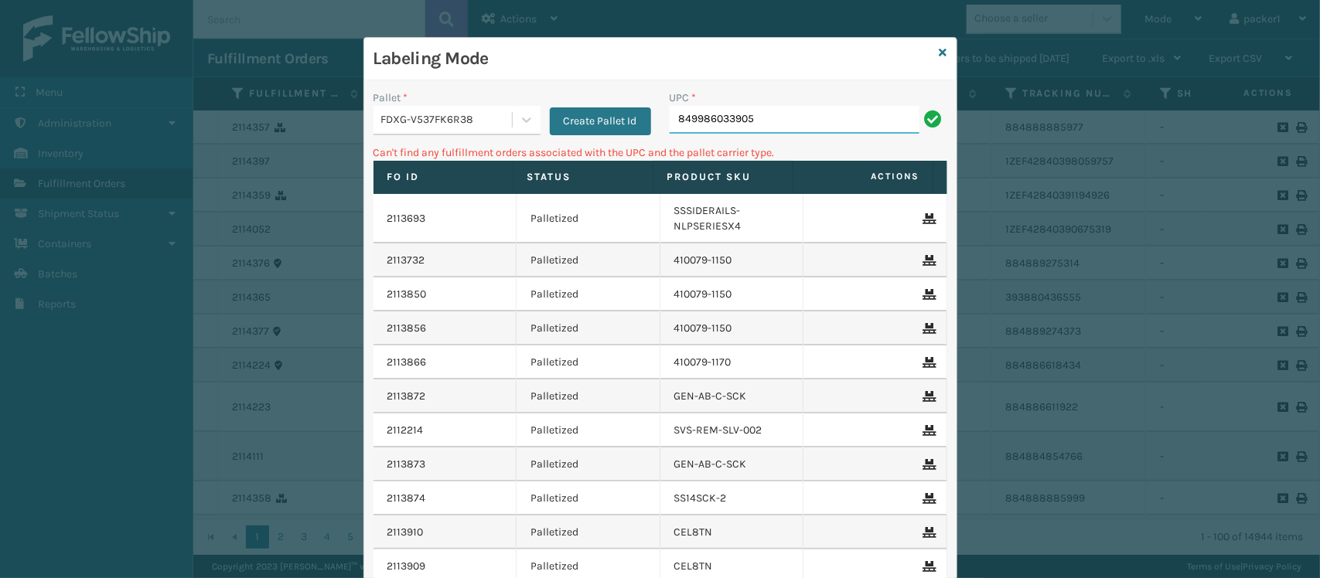
click at [770, 121] on input "849986033905" at bounding box center [794, 120] width 250 height 28
click at [770, 121] on input "0788" at bounding box center [794, 120] width 250 height 28
type input "0"
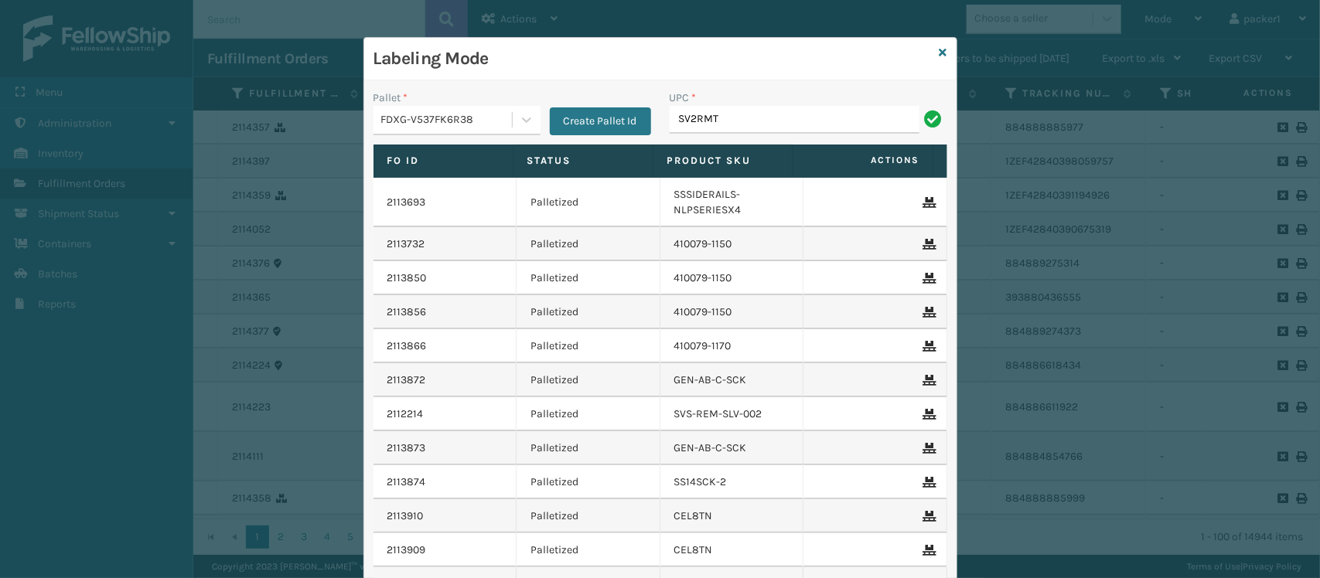
type input "SV2RMT"
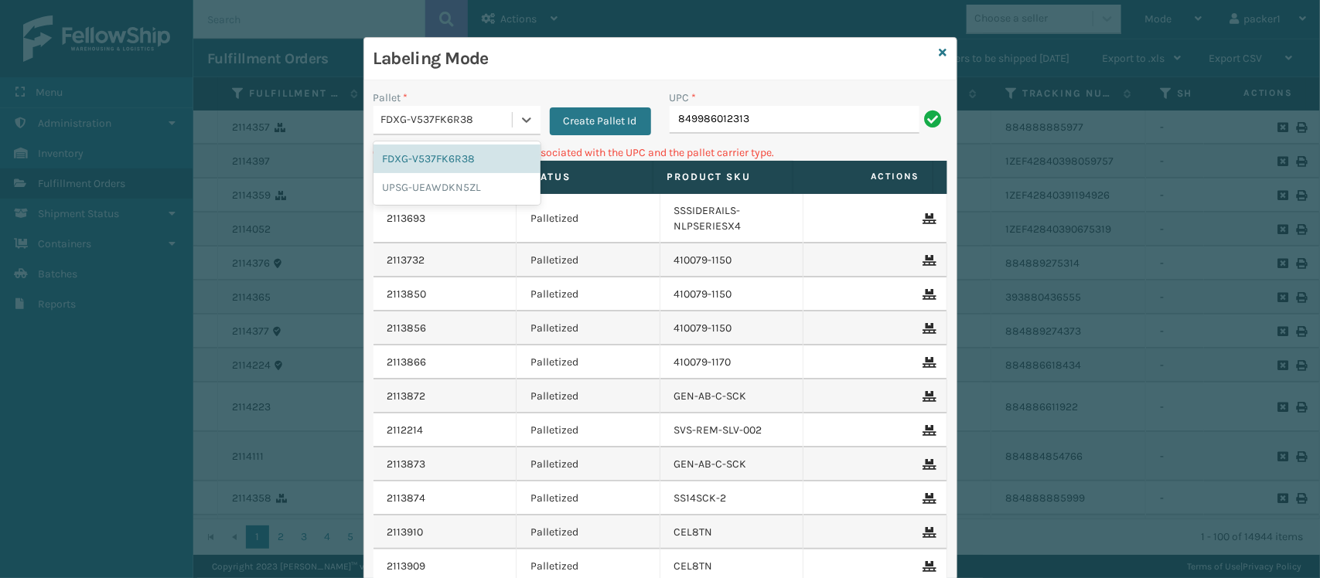
click at [475, 118] on div "FDXG-V537FK6R38" at bounding box center [447, 120] width 132 height 16
click at [427, 188] on div "UPSG-UEAWDKN5ZL" at bounding box center [456, 187] width 167 height 29
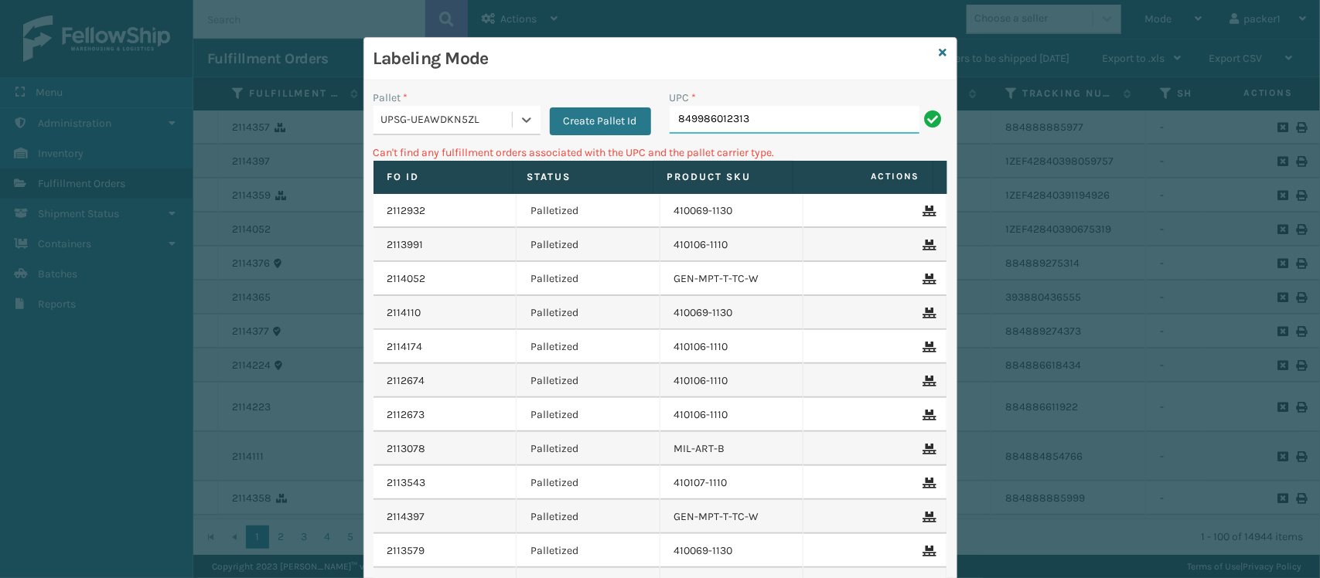
click at [769, 122] on input "849986012313" at bounding box center [794, 120] width 250 height 28
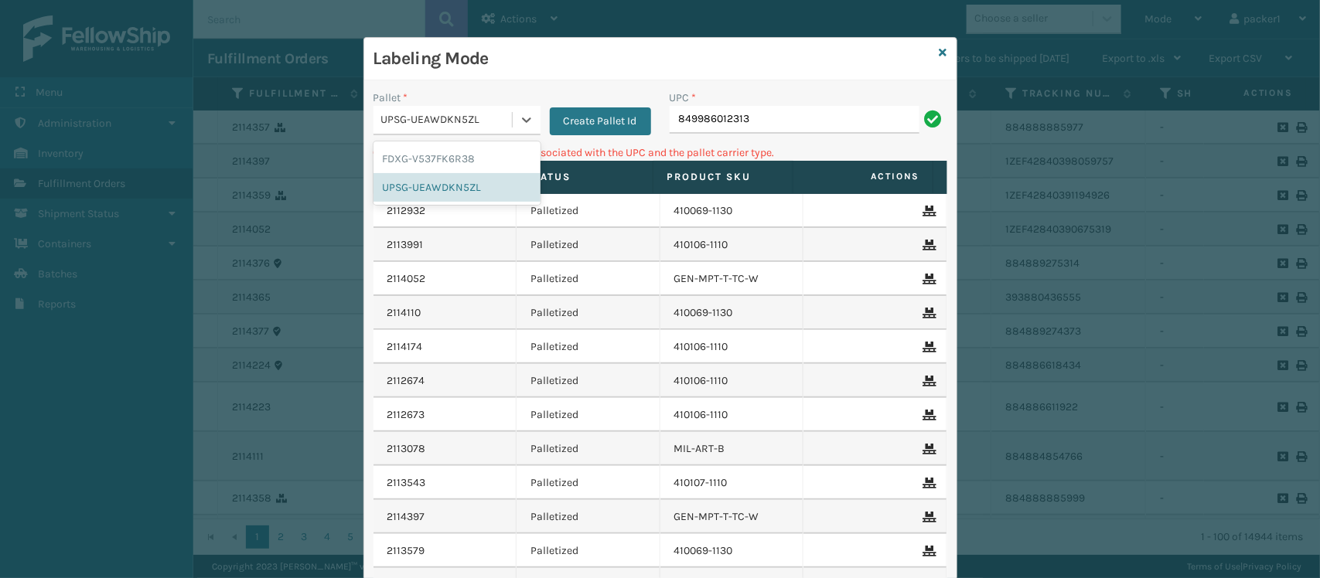
click at [472, 120] on div "UPSG-UEAWDKN5ZL" at bounding box center [447, 120] width 132 height 16
type input "CE;"
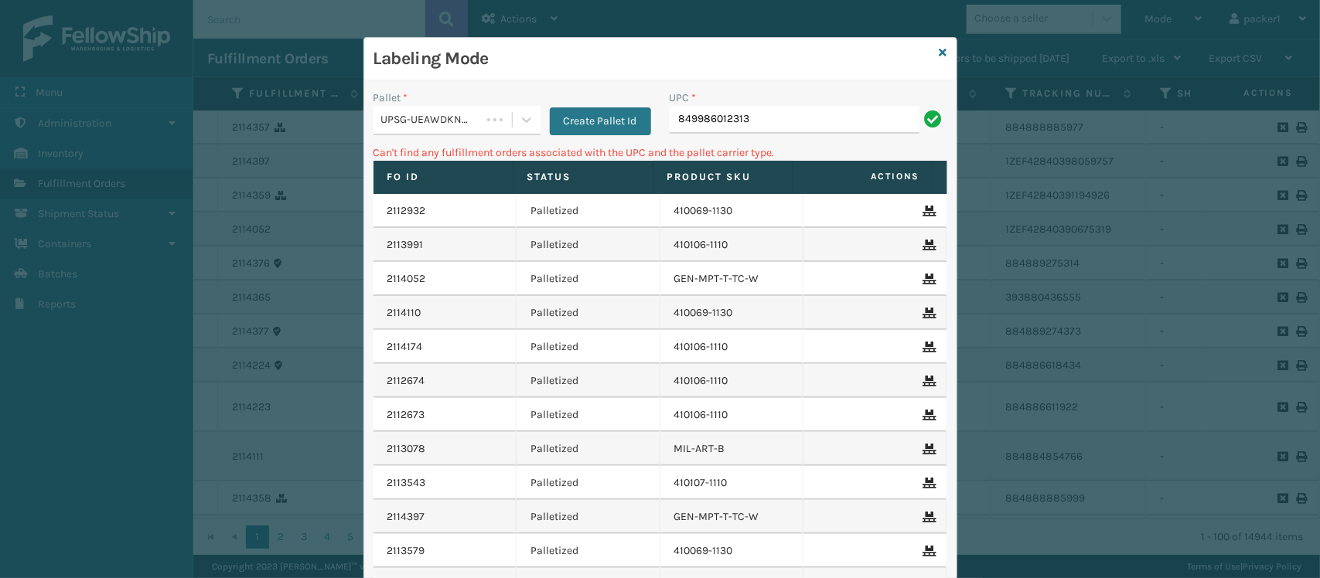
click at [766, 141] on div "UPC * 849986012313" at bounding box center [808, 117] width 296 height 55
click at [768, 122] on input "849986012313" at bounding box center [794, 120] width 250 height 28
type input "8"
click at [513, 118] on div at bounding box center [527, 120] width 28 height 28
click at [429, 128] on div "UPSG-UEAWDKN5ZL" at bounding box center [447, 120] width 132 height 16
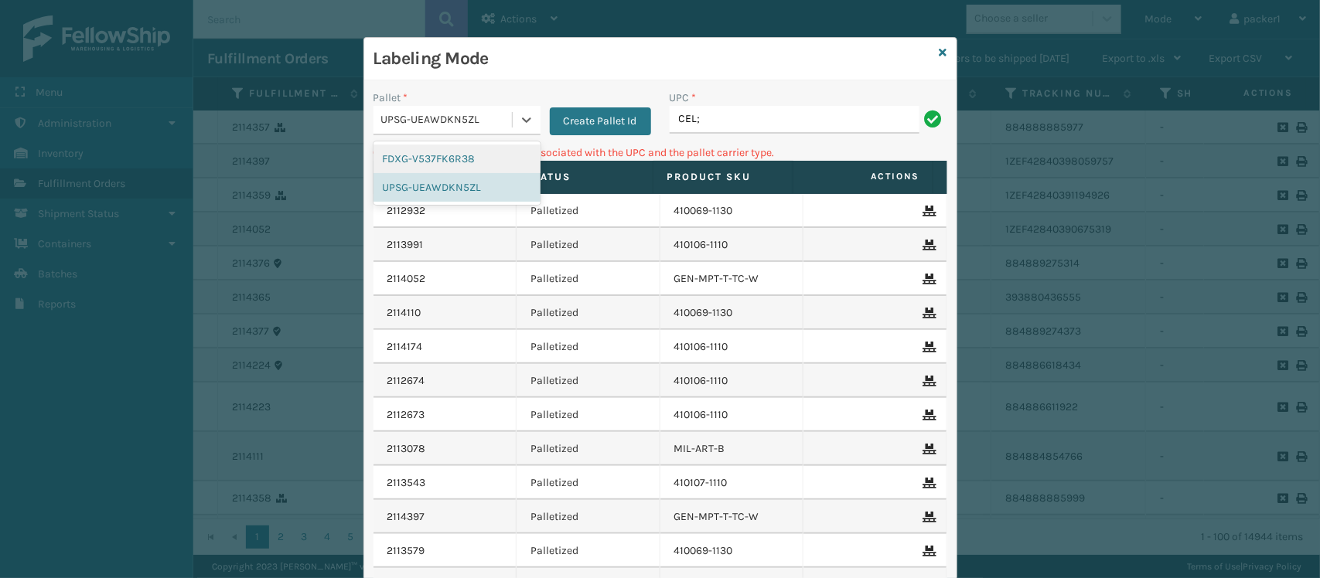
click at [417, 113] on div "UPSG-UEAWDKN5ZL" at bounding box center [447, 120] width 132 height 16
click at [408, 149] on div "FDXG-V537FK6R38" at bounding box center [456, 159] width 167 height 29
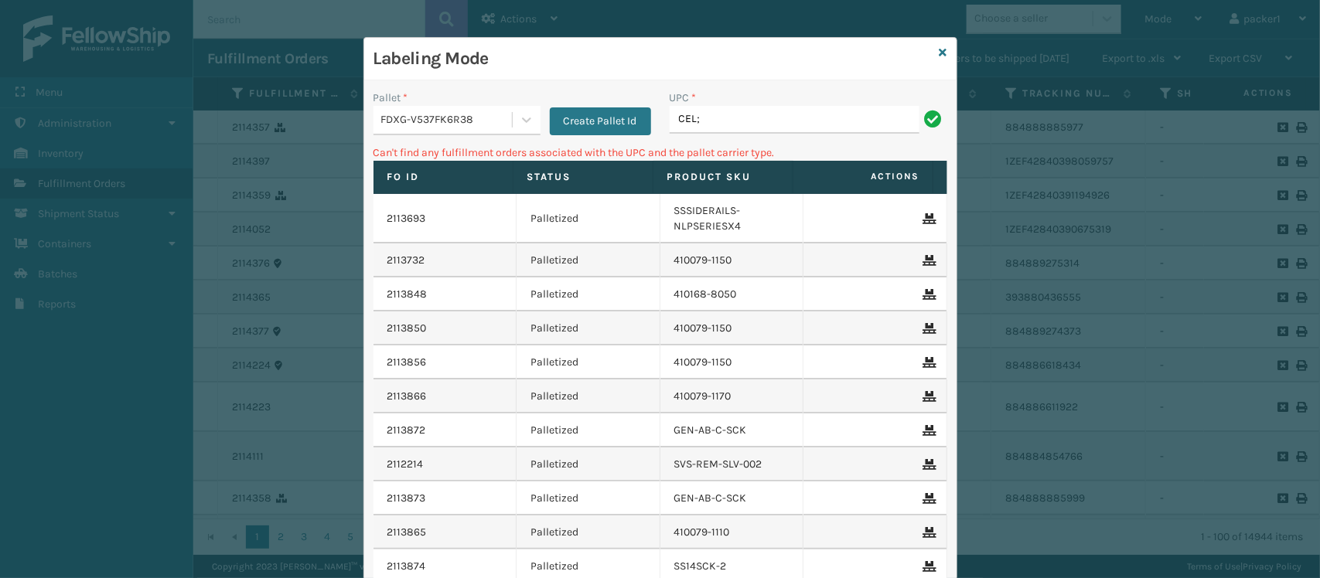
click at [711, 104] on div "UPC *" at bounding box center [808, 98] width 278 height 16
click at [712, 107] on input "CEL;" at bounding box center [794, 120] width 250 height 28
type input "CEL10TN"
click at [487, 110] on div "FDXG-V537FK6R38" at bounding box center [442, 120] width 138 height 26
click at [455, 170] on div "FDXG-V537FK6R38" at bounding box center [456, 159] width 167 height 29
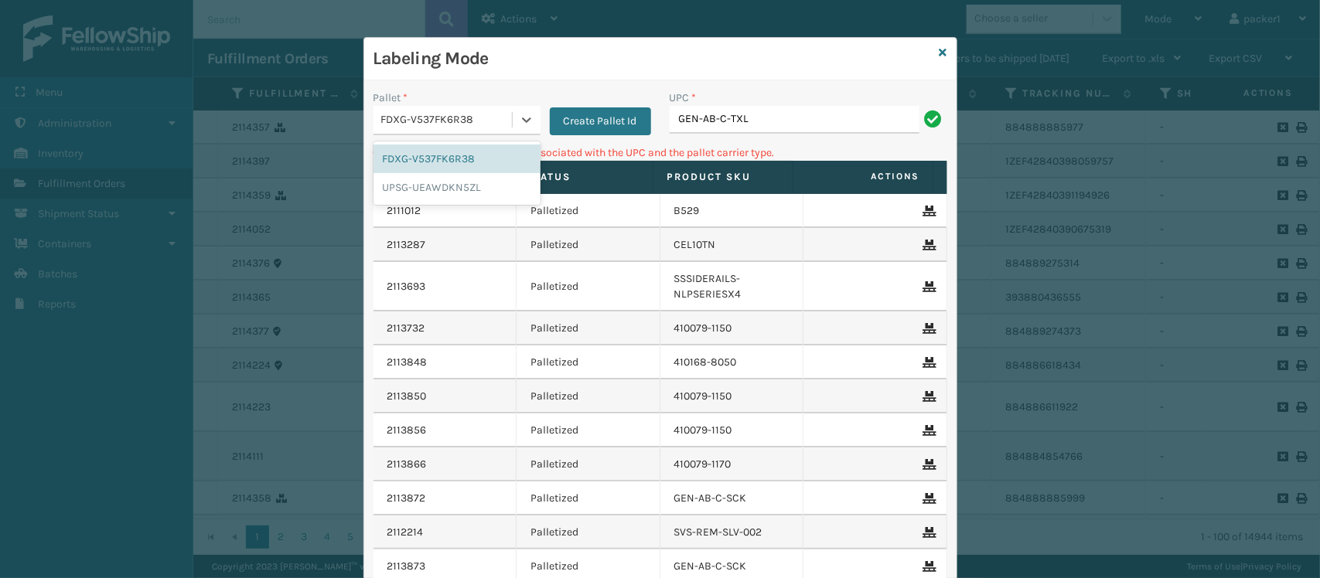
click at [450, 117] on div "FDXG-V537FK6R38" at bounding box center [447, 120] width 132 height 16
click at [404, 194] on div "UPSG-UEAWDKN5ZL" at bounding box center [456, 187] width 167 height 29
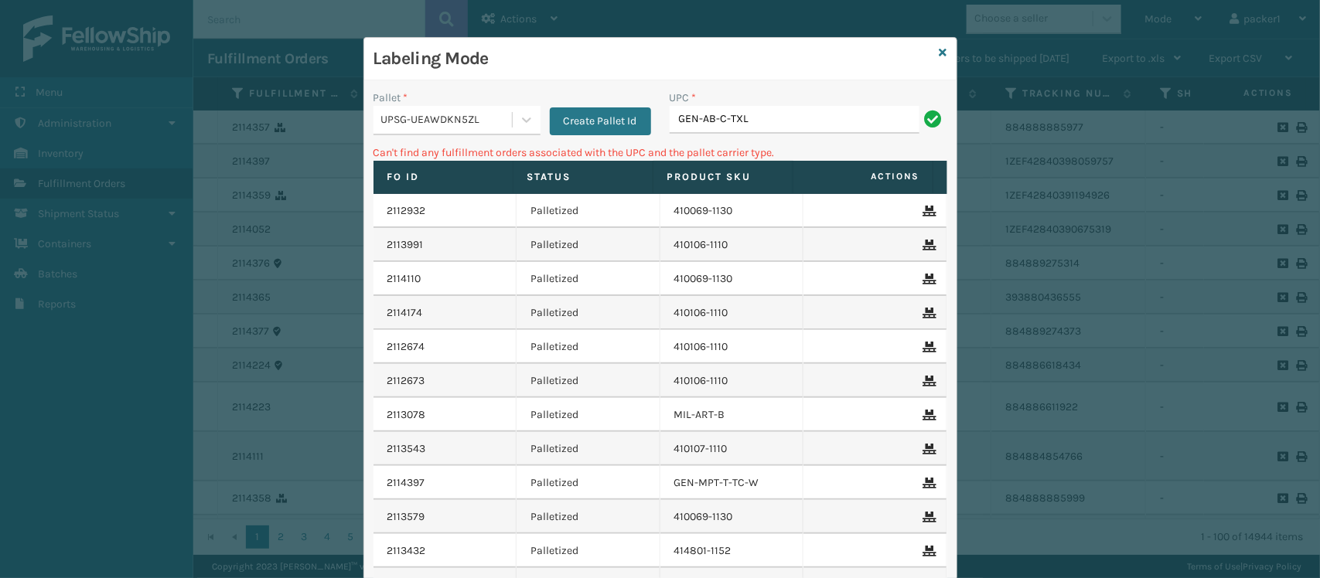
click at [748, 136] on div "UPC * GEN-AB-C-TXL" at bounding box center [808, 117] width 296 height 55
click at [751, 118] on input "GEN-AB-C-TXL" at bounding box center [794, 120] width 250 height 28
